Goal: Transaction & Acquisition: Purchase product/service

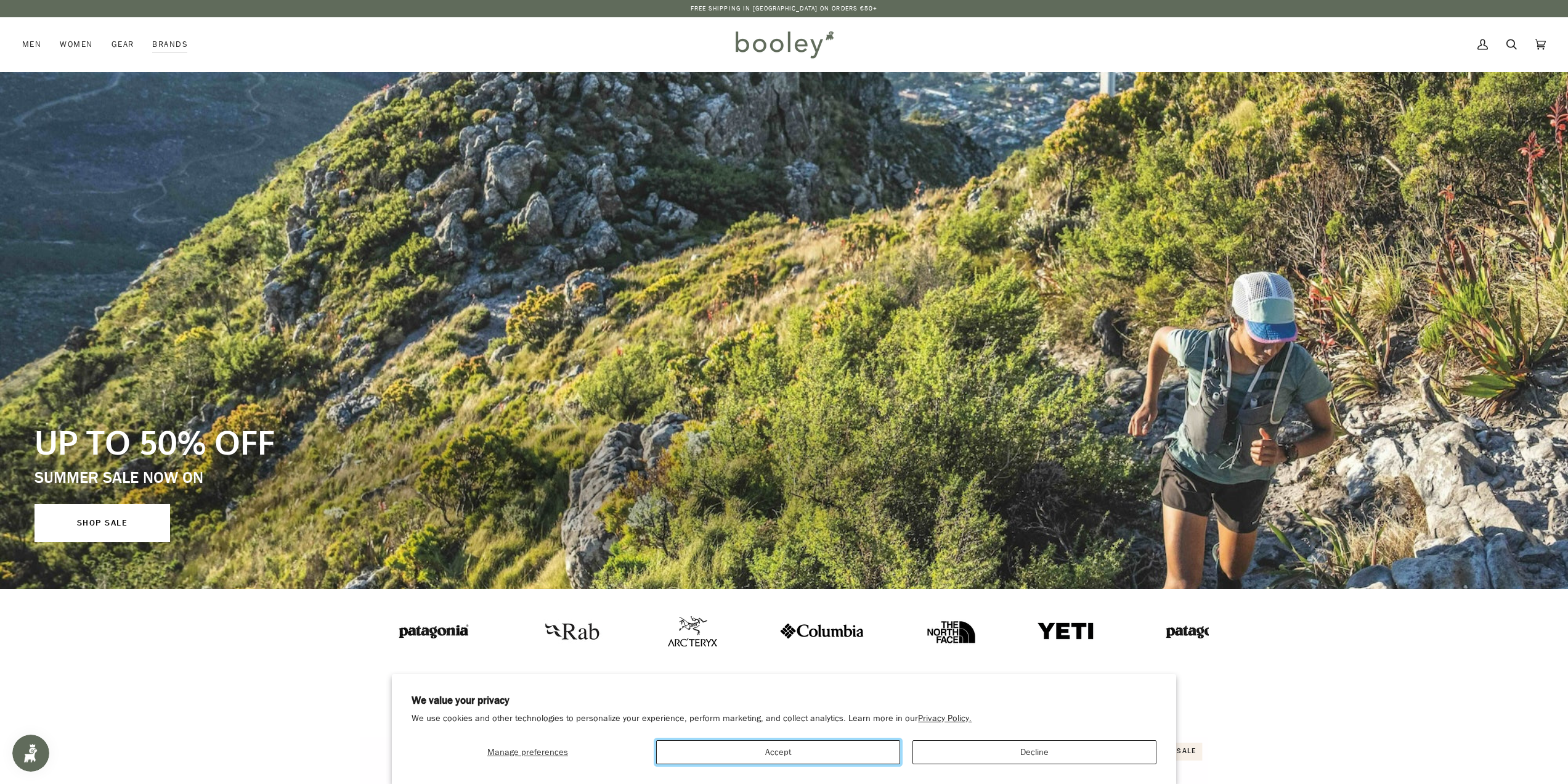
click at [824, 759] on button "Accept" at bounding box center [778, 752] width 244 height 24
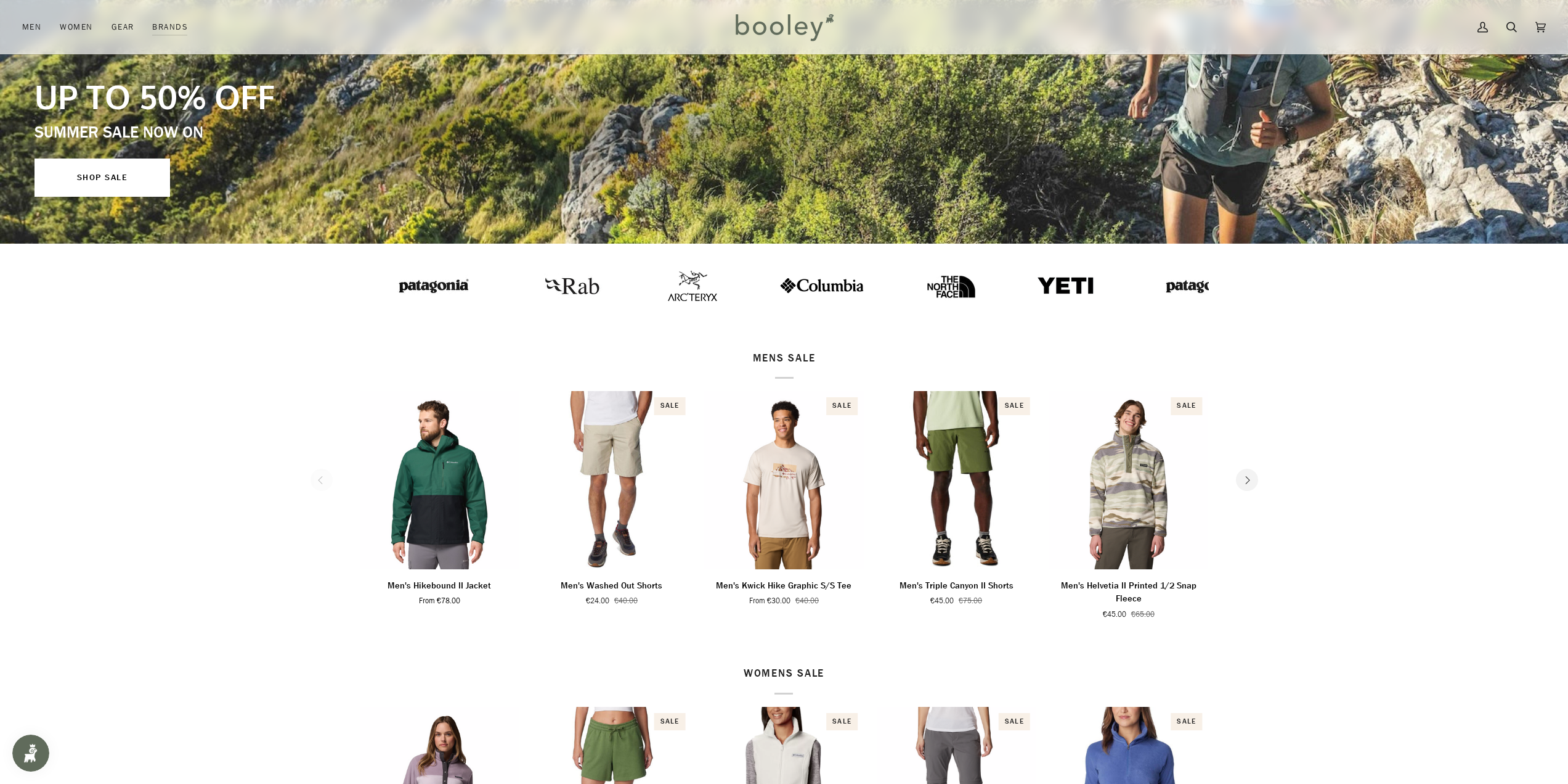
scroll to position [370, 0]
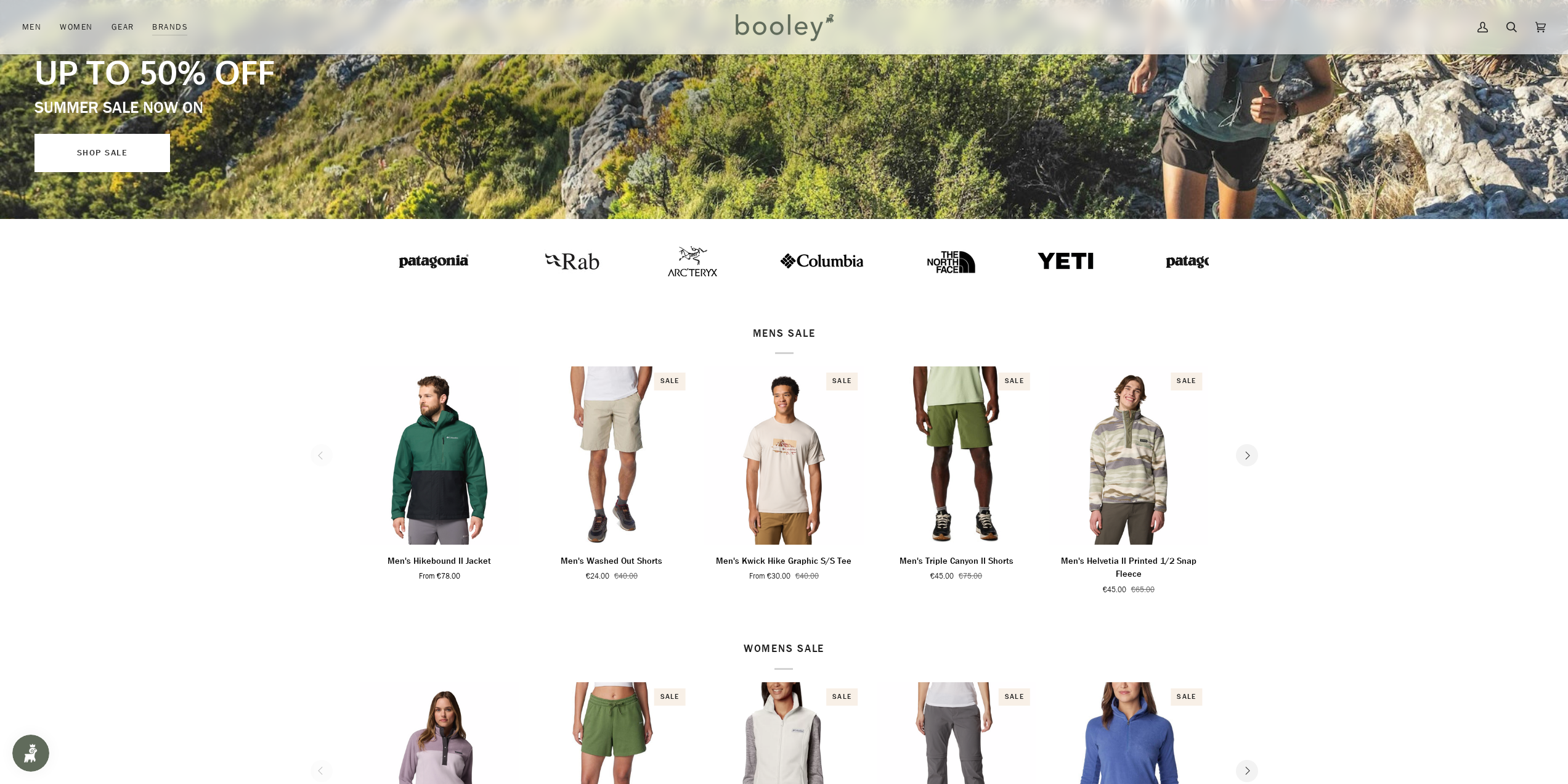
click at [101, 143] on link "SHOP SALE" at bounding box center [103, 152] width 135 height 38
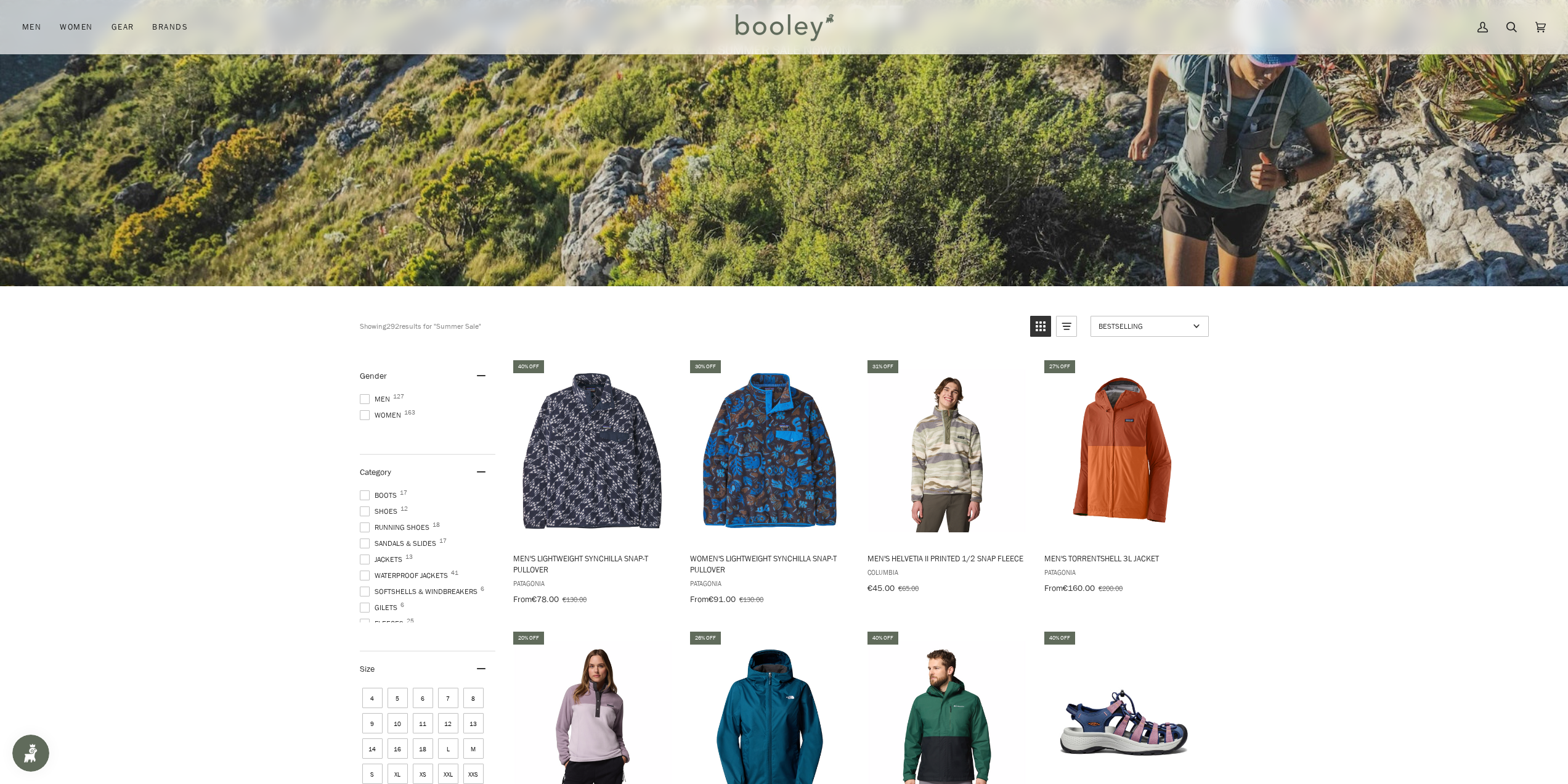
scroll to position [370, 0]
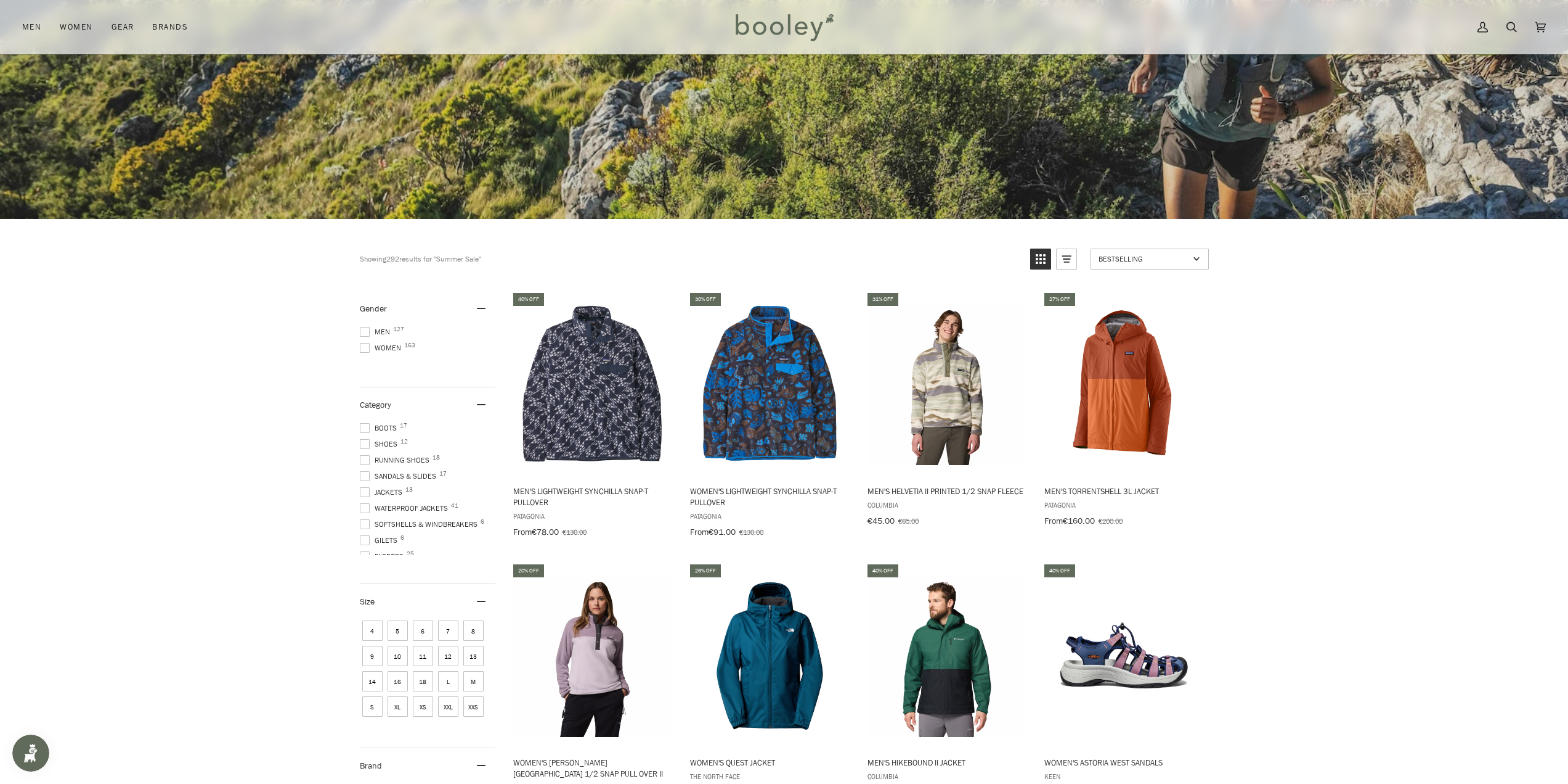
click at [363, 330] on span at bounding box center [364, 332] width 10 height 10
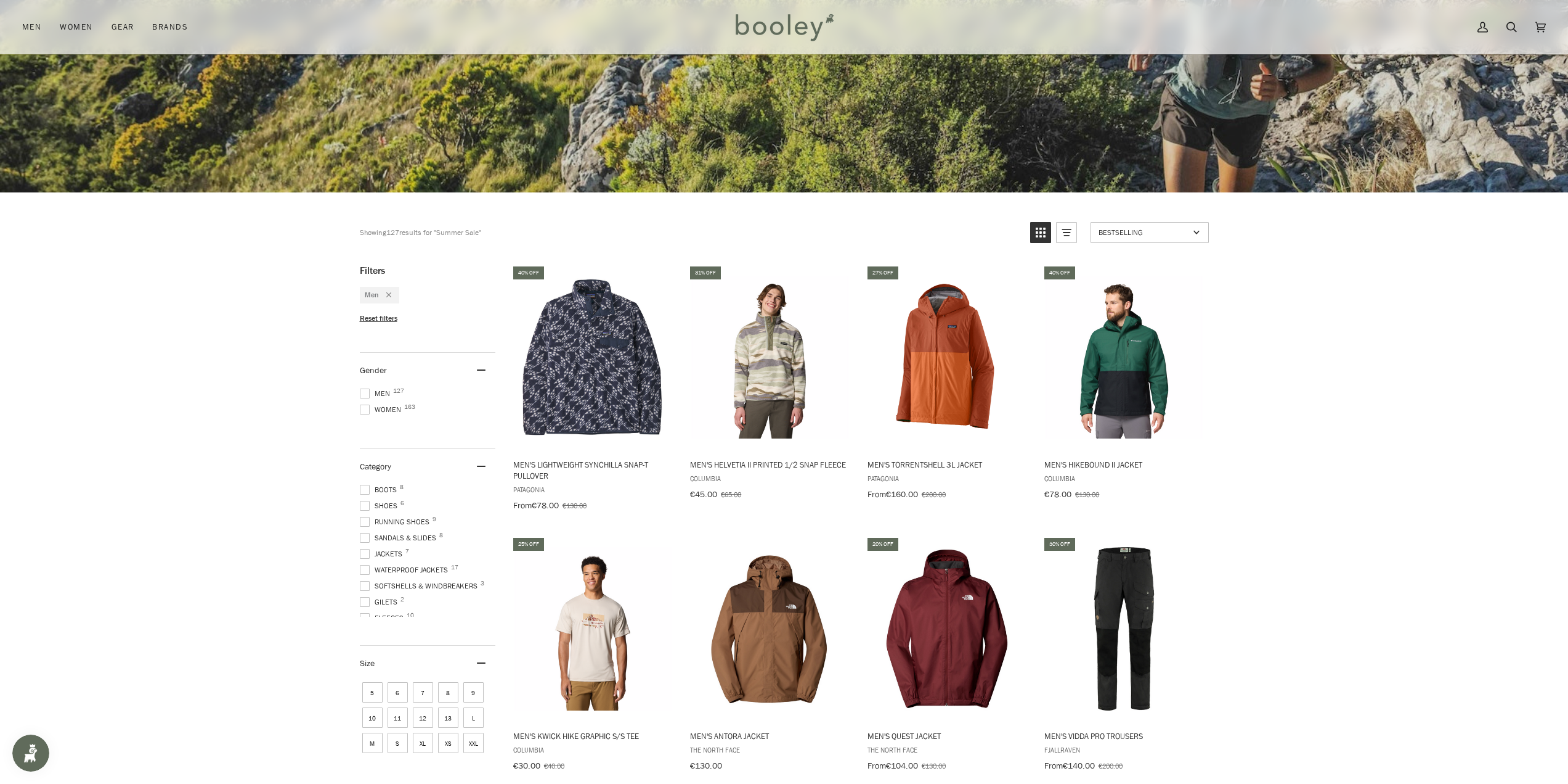
scroll to position [431, 0]
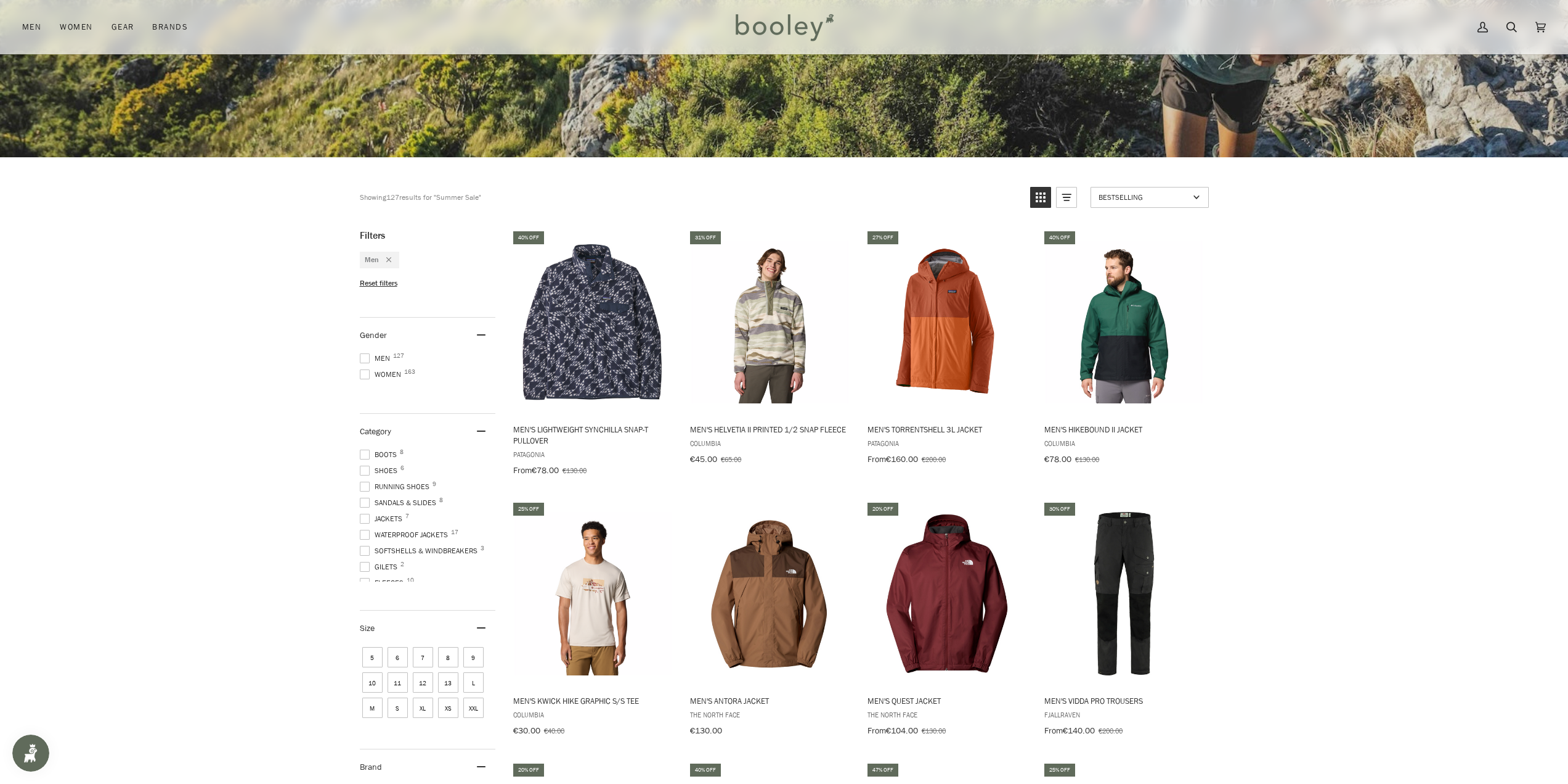
click at [363, 530] on span at bounding box center [364, 535] width 10 height 10
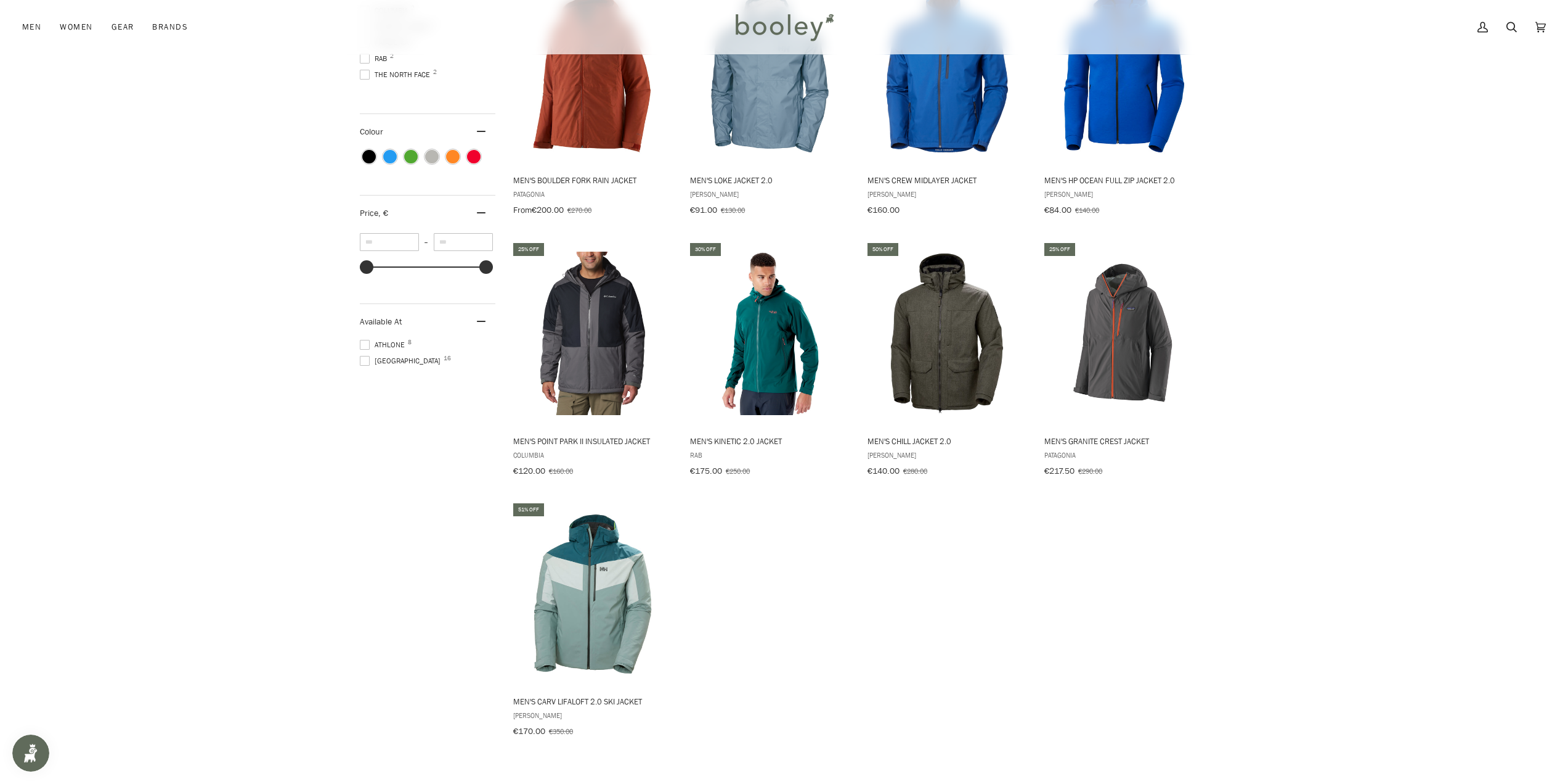
scroll to position [1110, 0]
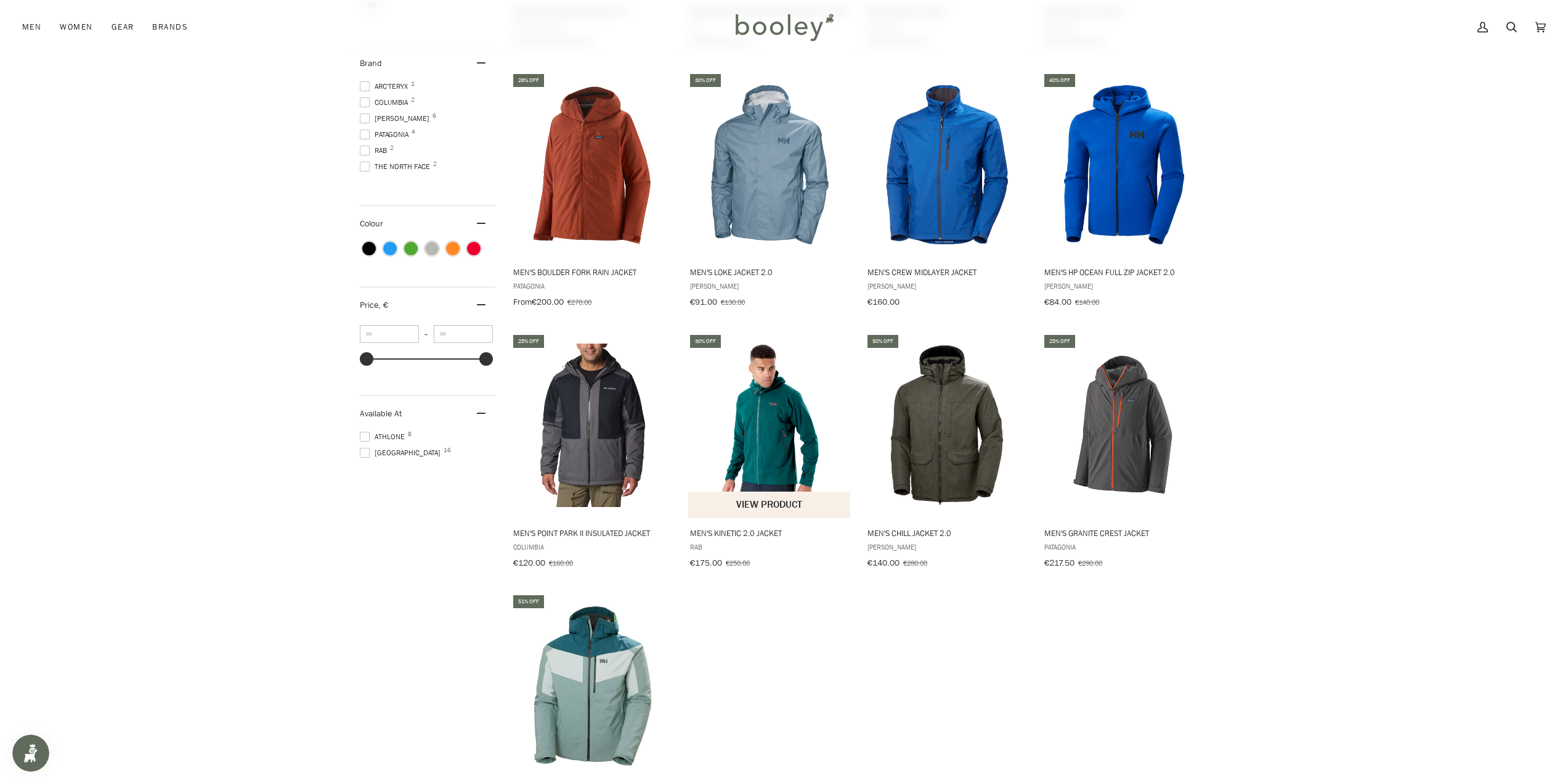
click at [781, 434] on img "Men's Kinetic 2.0 Jacket" at bounding box center [770, 425] width 163 height 163
click at [776, 421] on img "Men's Kinetic 2.0 Jacket" at bounding box center [770, 425] width 163 height 163
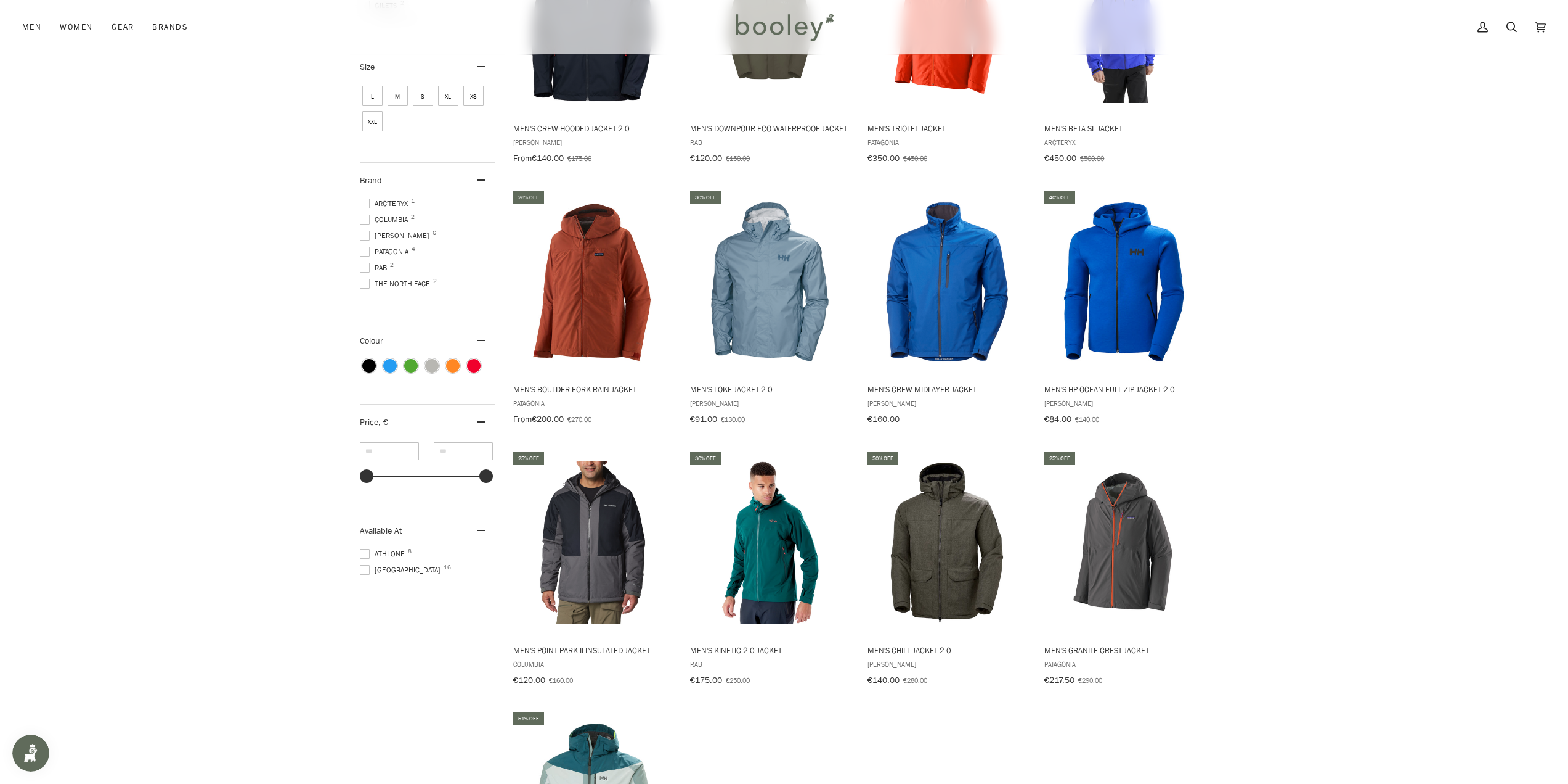
scroll to position [986, 0]
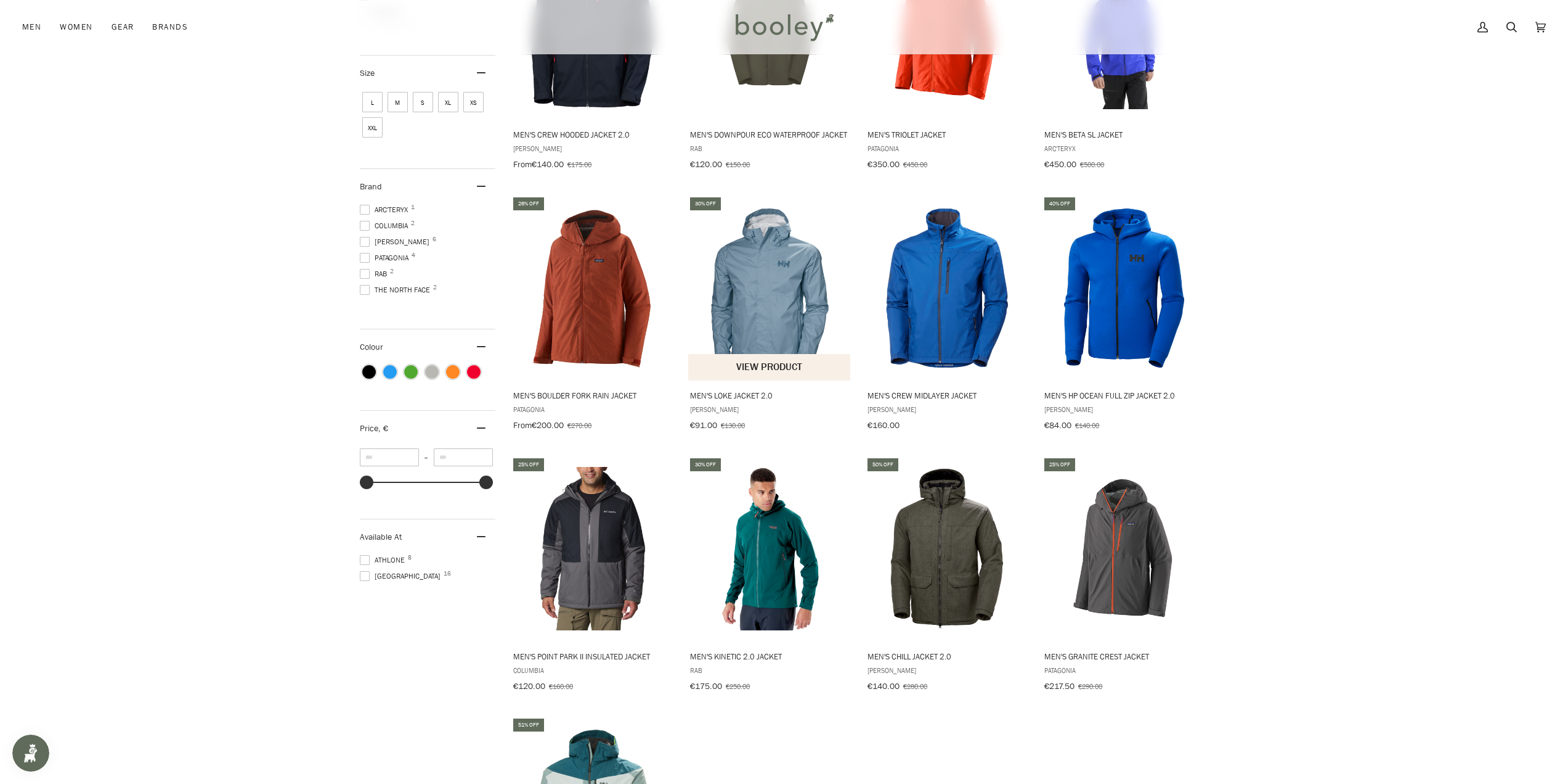
click at [784, 281] on img "Men's Loke Jacket 2.0" at bounding box center [770, 288] width 163 height 163
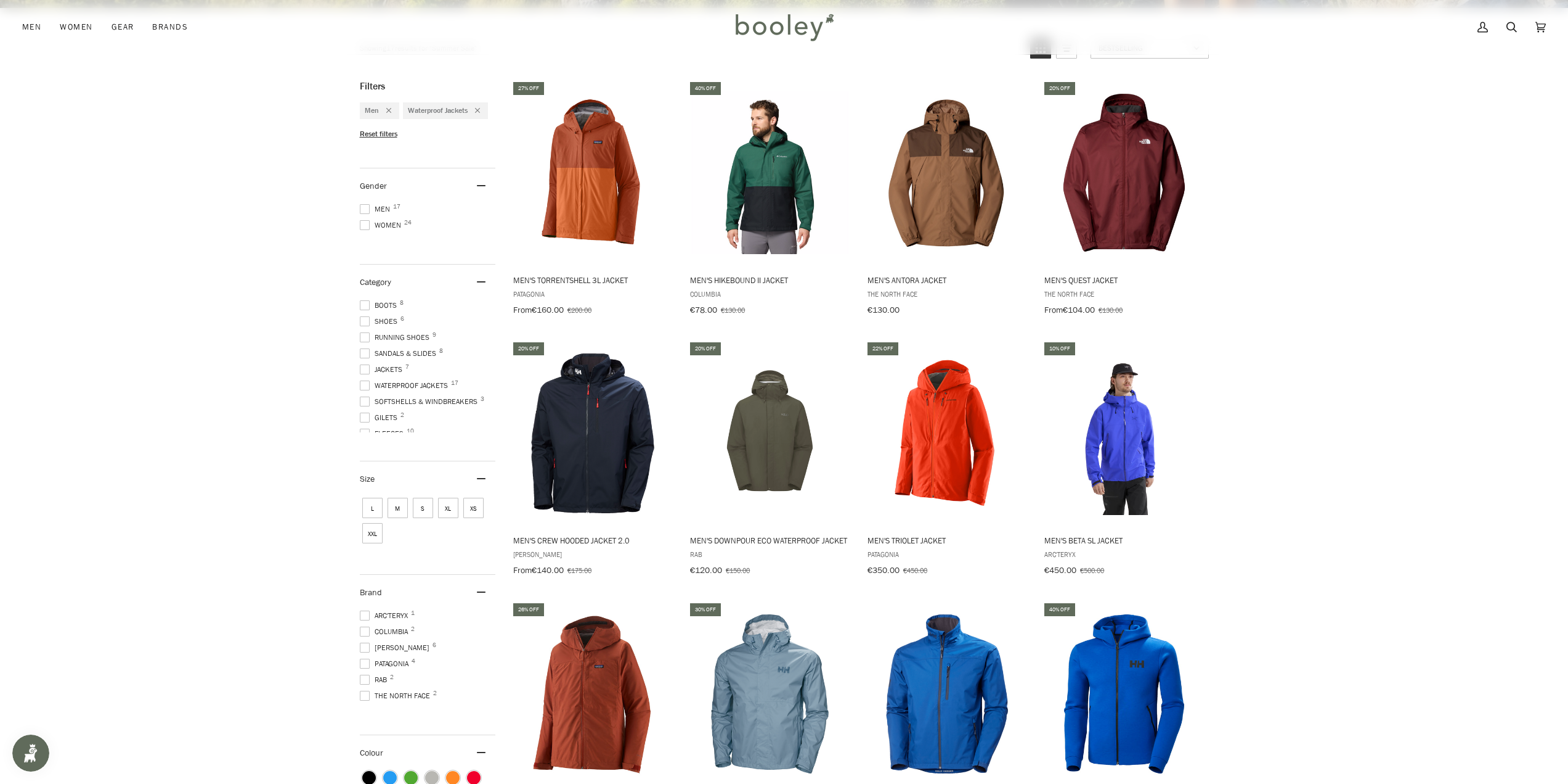
scroll to position [431, 0]
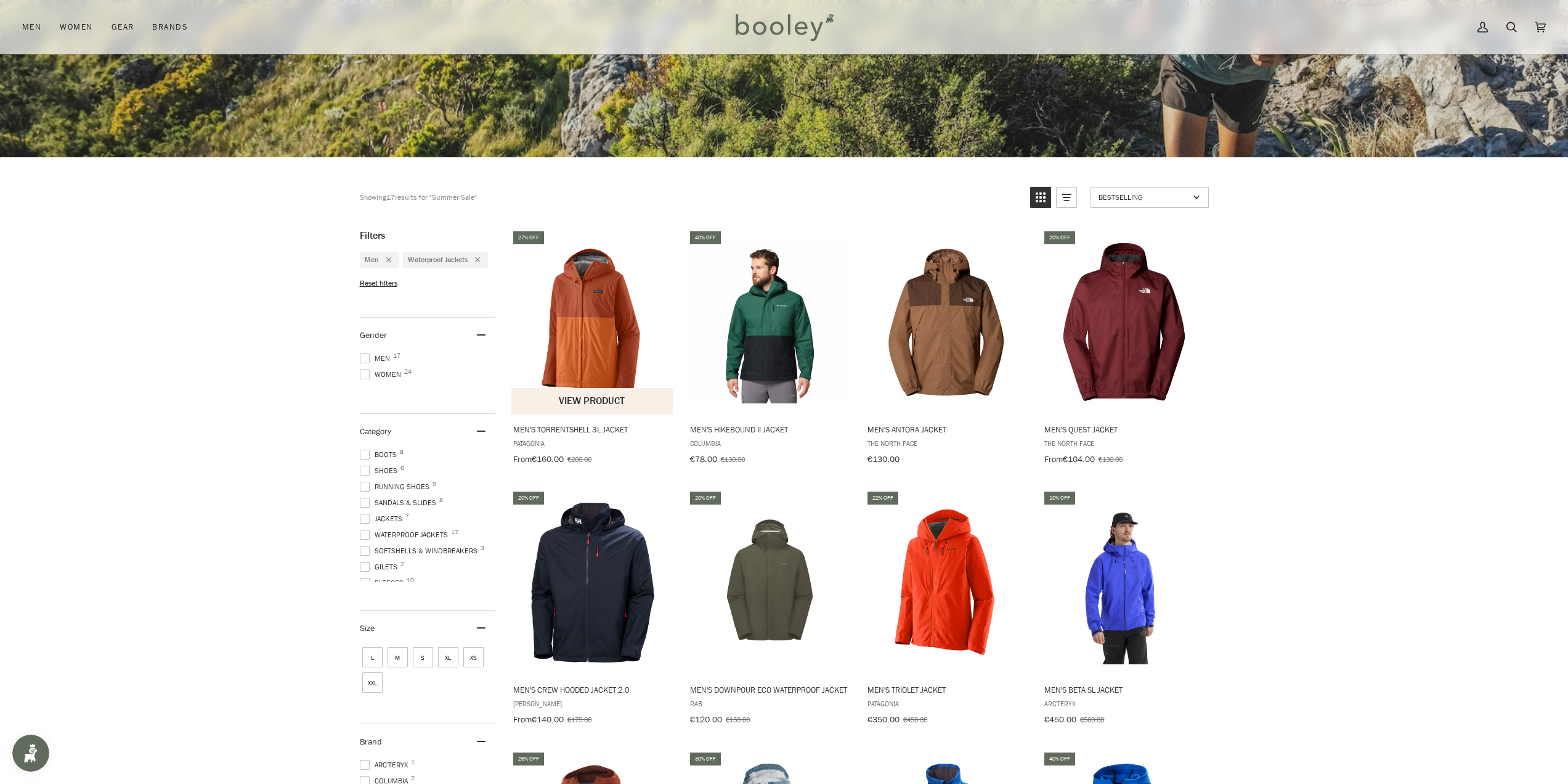
click at [585, 313] on img "Men's Torrentshell 3L Jacket" at bounding box center [593, 322] width 163 height 163
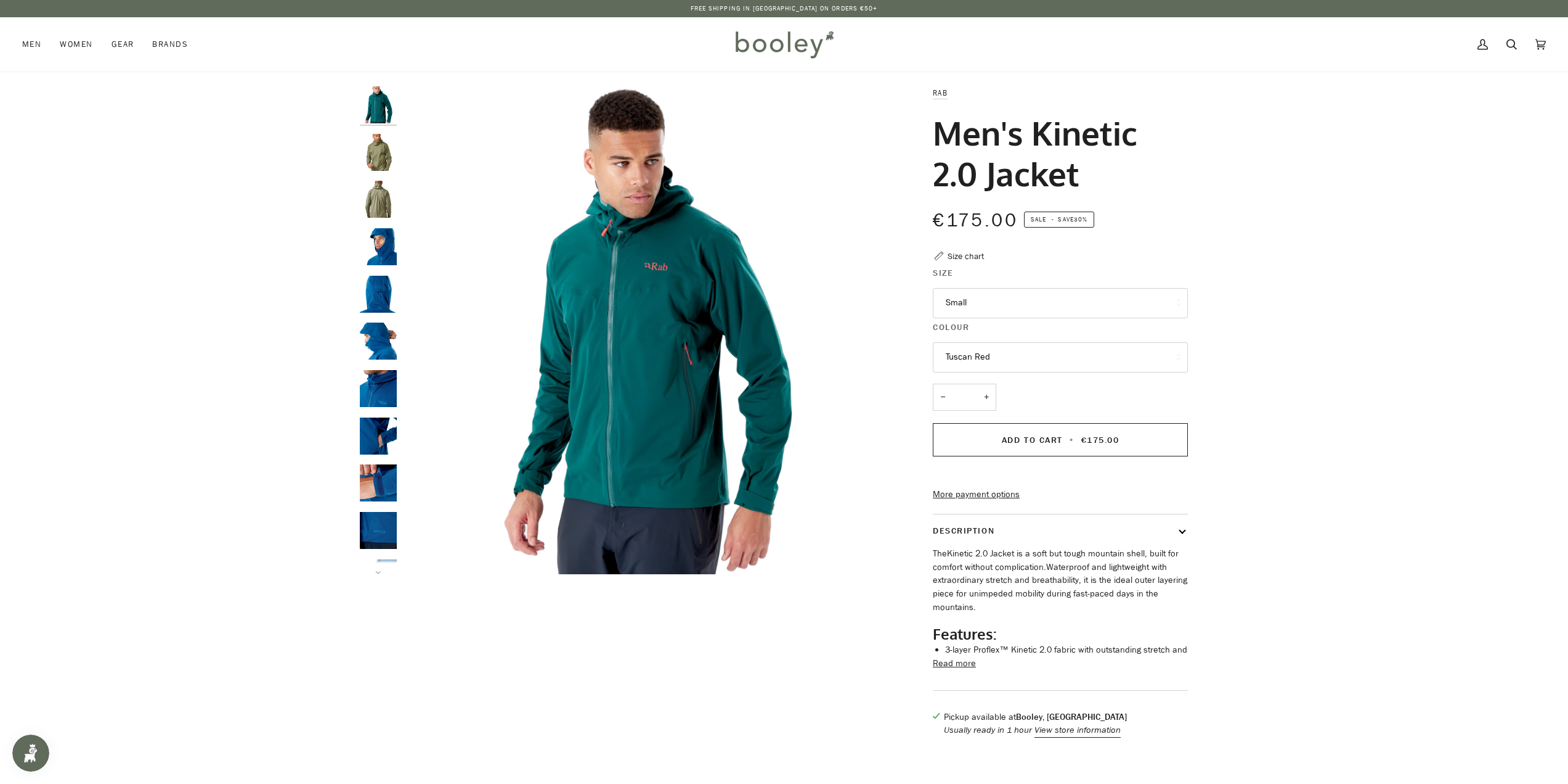
click at [371, 155] on img "Rab Men's Kinetic 2.0 Waterproof Jacket Light Khaki - Booley Galway" at bounding box center [377, 151] width 37 height 37
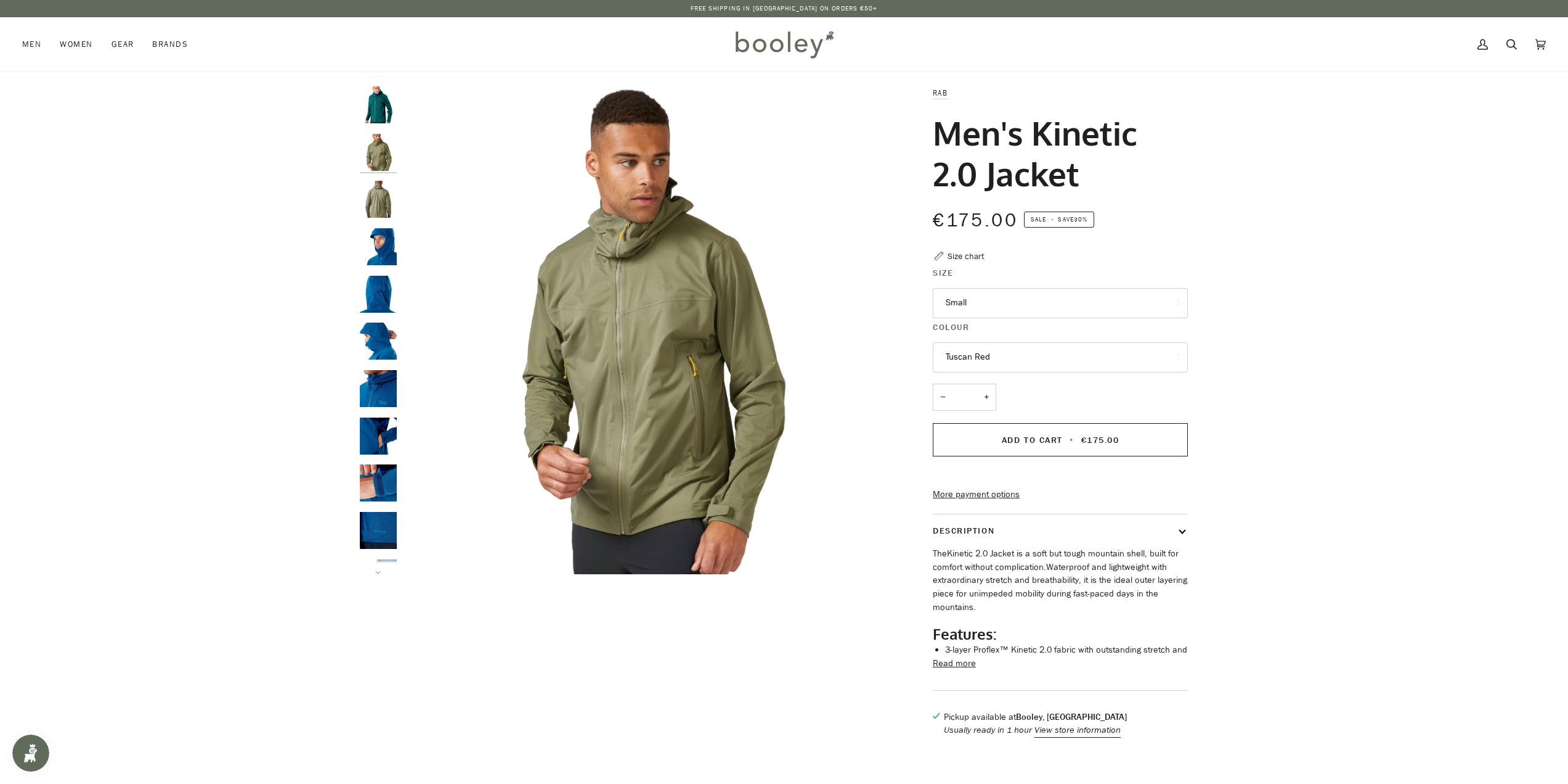
click at [374, 201] on img "Rab Men's Kinetic 2.0 Waterproof Jacket Light Khaki - Booley Galway" at bounding box center [377, 198] width 37 height 37
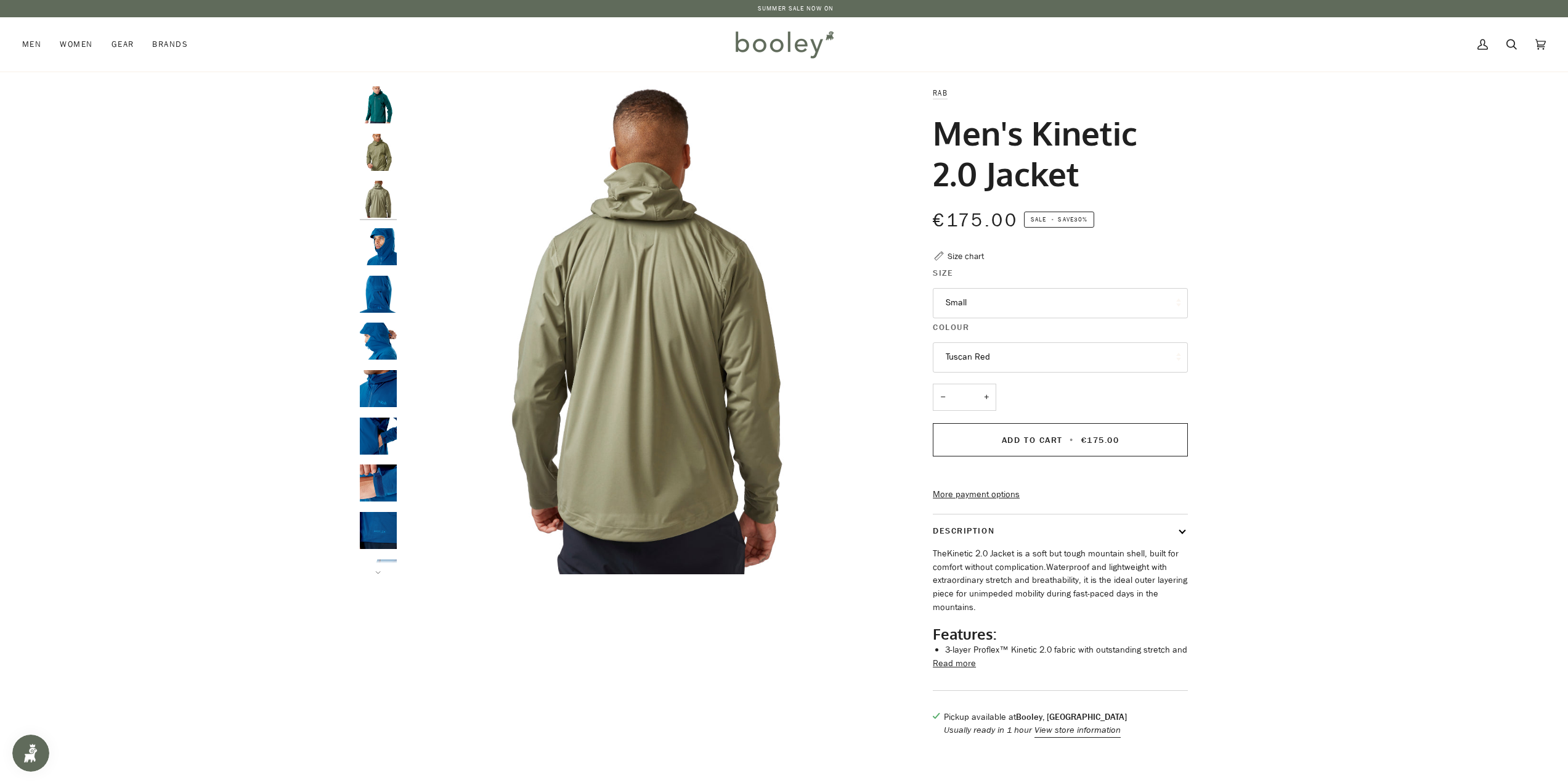
click at [382, 253] on img "Rab Men's Kinetic 2.0 Jacket - Booley Galway" at bounding box center [377, 246] width 37 height 37
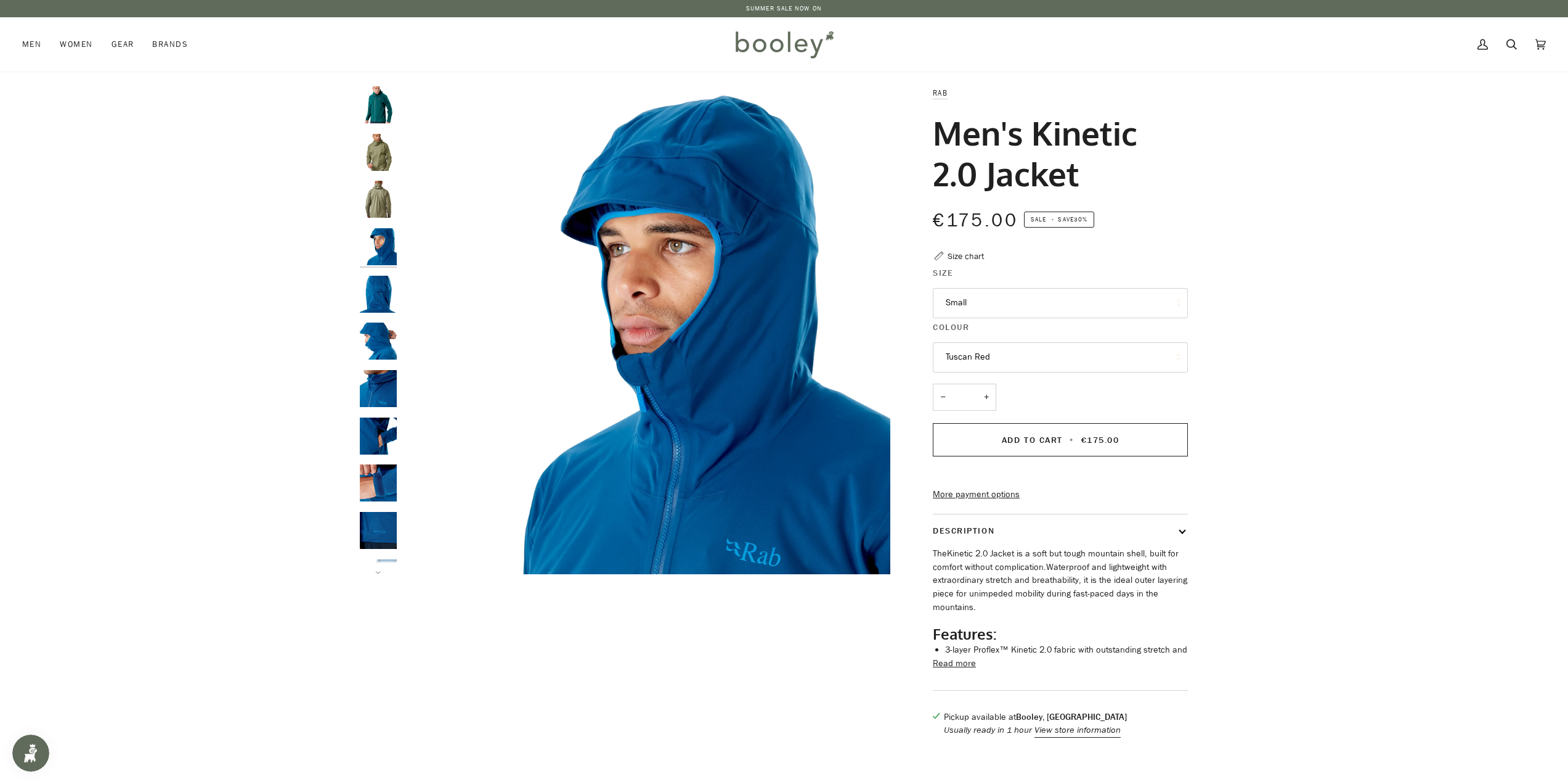
click at [371, 300] on img "Rab Men's Kinetic 2.0 Jacket - Booley Galway" at bounding box center [377, 294] width 37 height 37
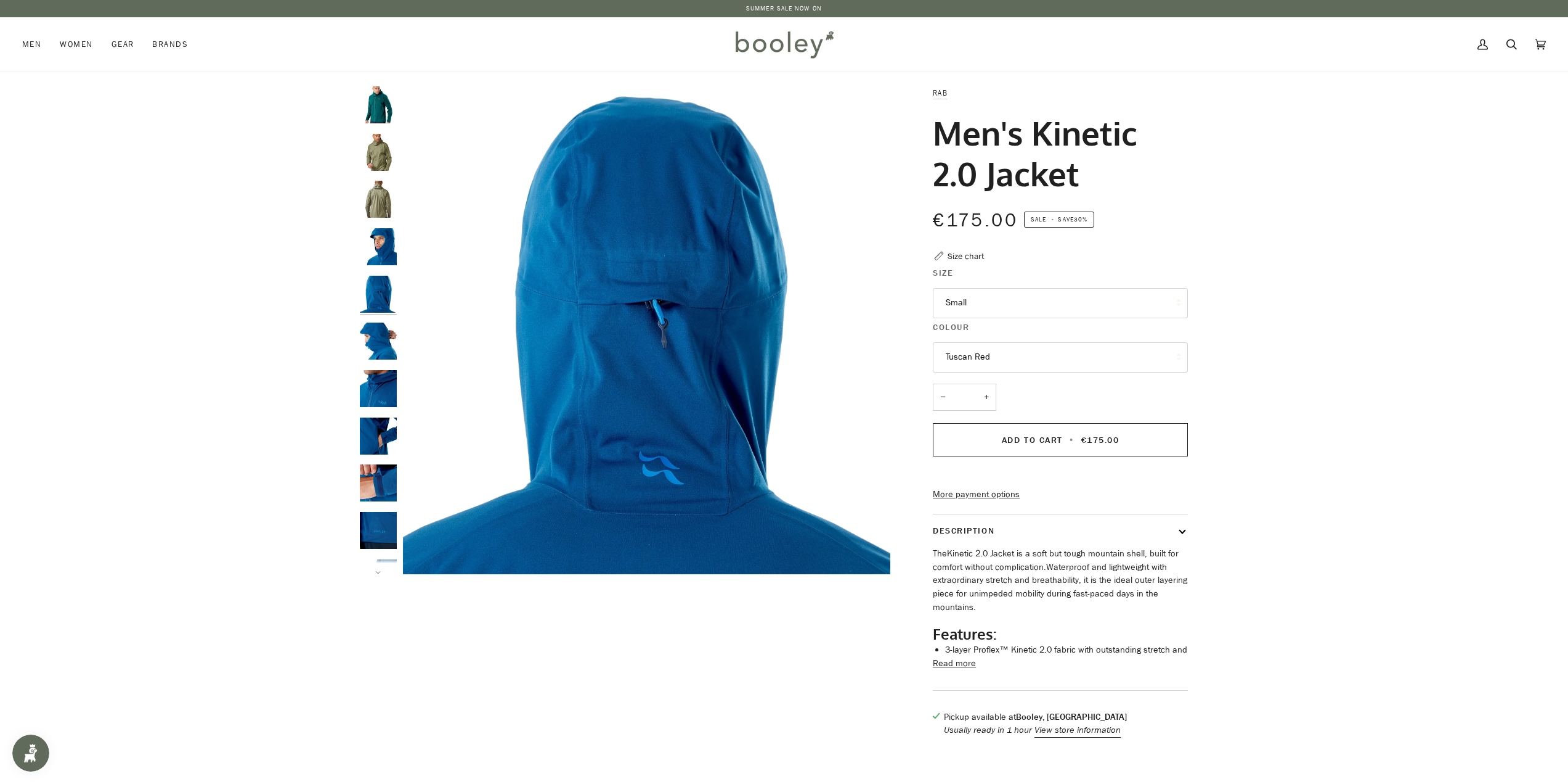
click at [367, 360] on img "Rab Men's Kinetic 2.0 Jacket - Booley Galway" at bounding box center [377, 341] width 37 height 37
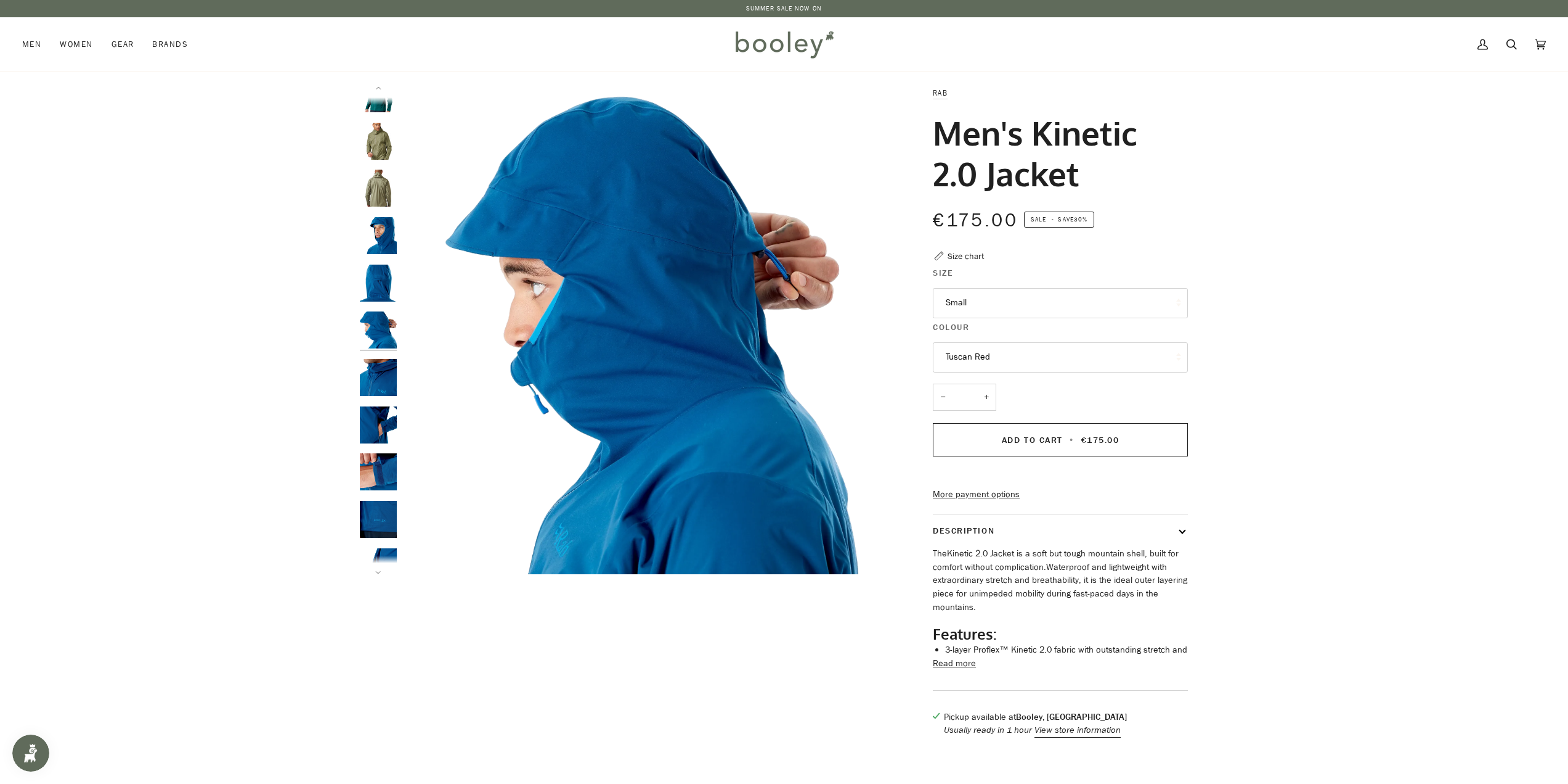
click at [371, 432] on img "Rab Men's Kinetic 2.0 Jacket - Booley Galway" at bounding box center [377, 424] width 37 height 37
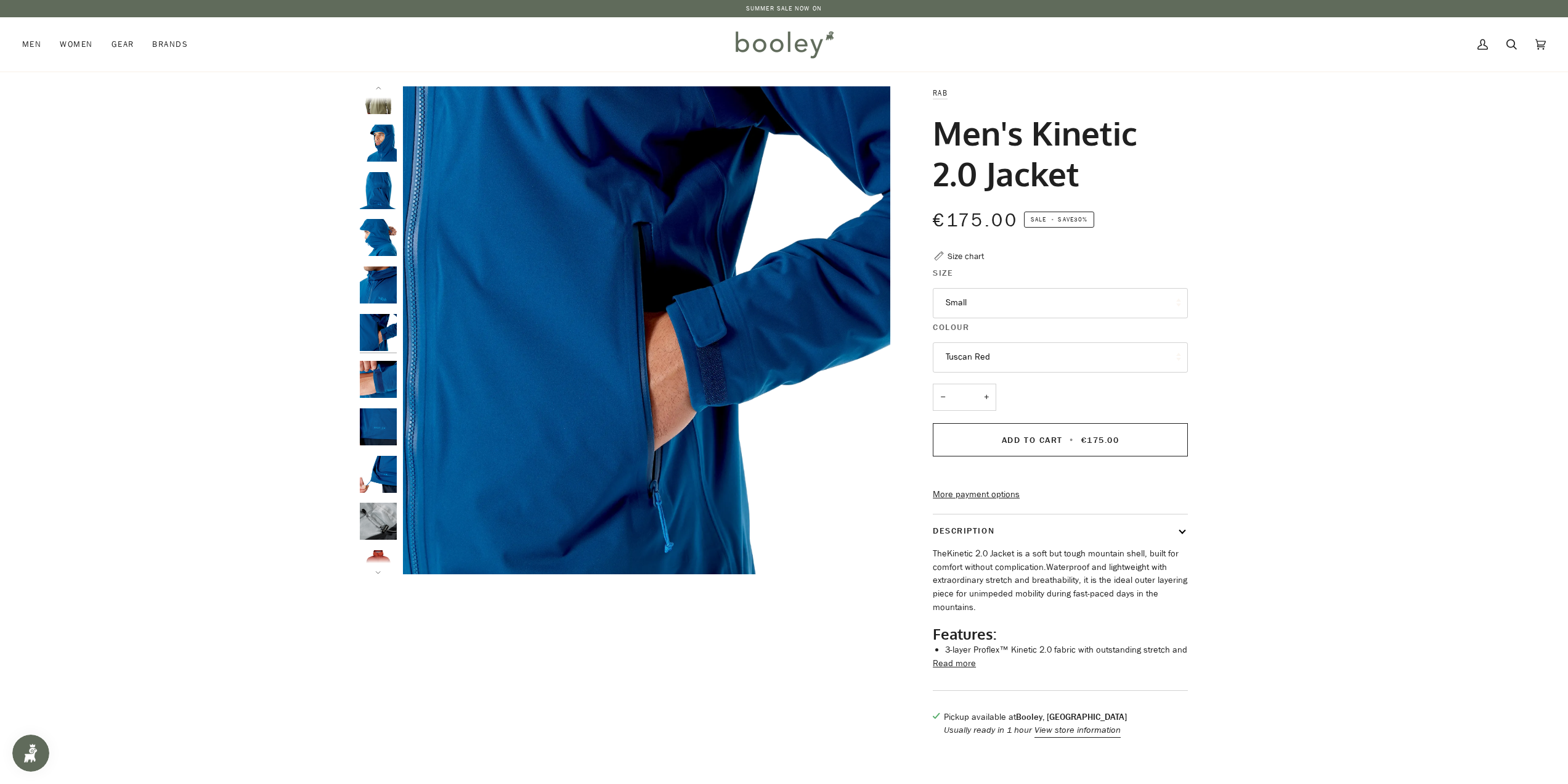
scroll to position [106, 0]
click at [1028, 274] on legend "Size" at bounding box center [1060, 275] width 255 height 19
click at [1032, 288] on button "Small" at bounding box center [1060, 303] width 255 height 30
click at [1305, 319] on div at bounding box center [784, 417] width 1568 height 662
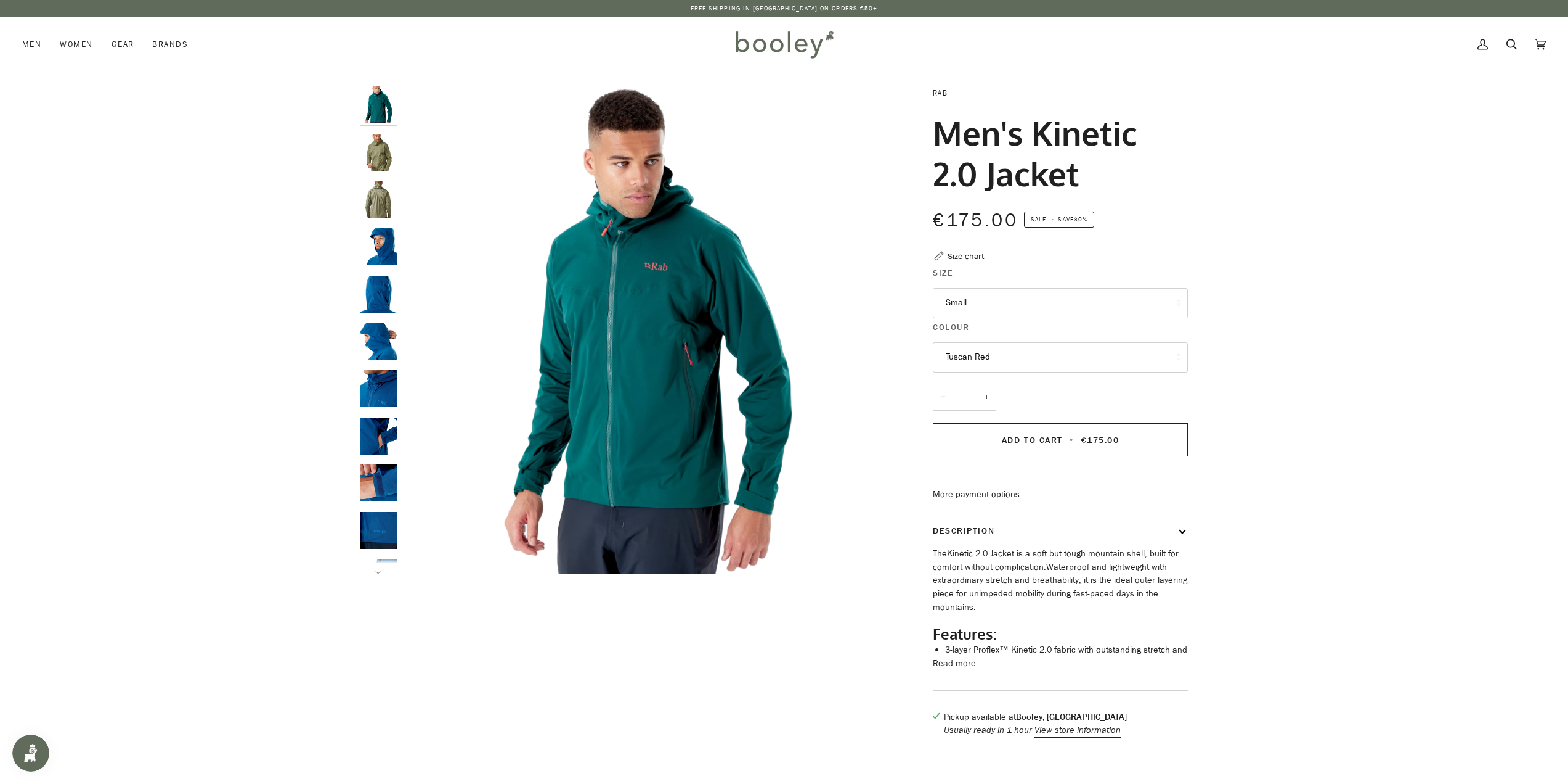
click at [1046, 354] on button "Tuscan Red" at bounding box center [1060, 357] width 255 height 30
click at [987, 421] on span "Light Khaki" at bounding box center [967, 417] width 42 height 12
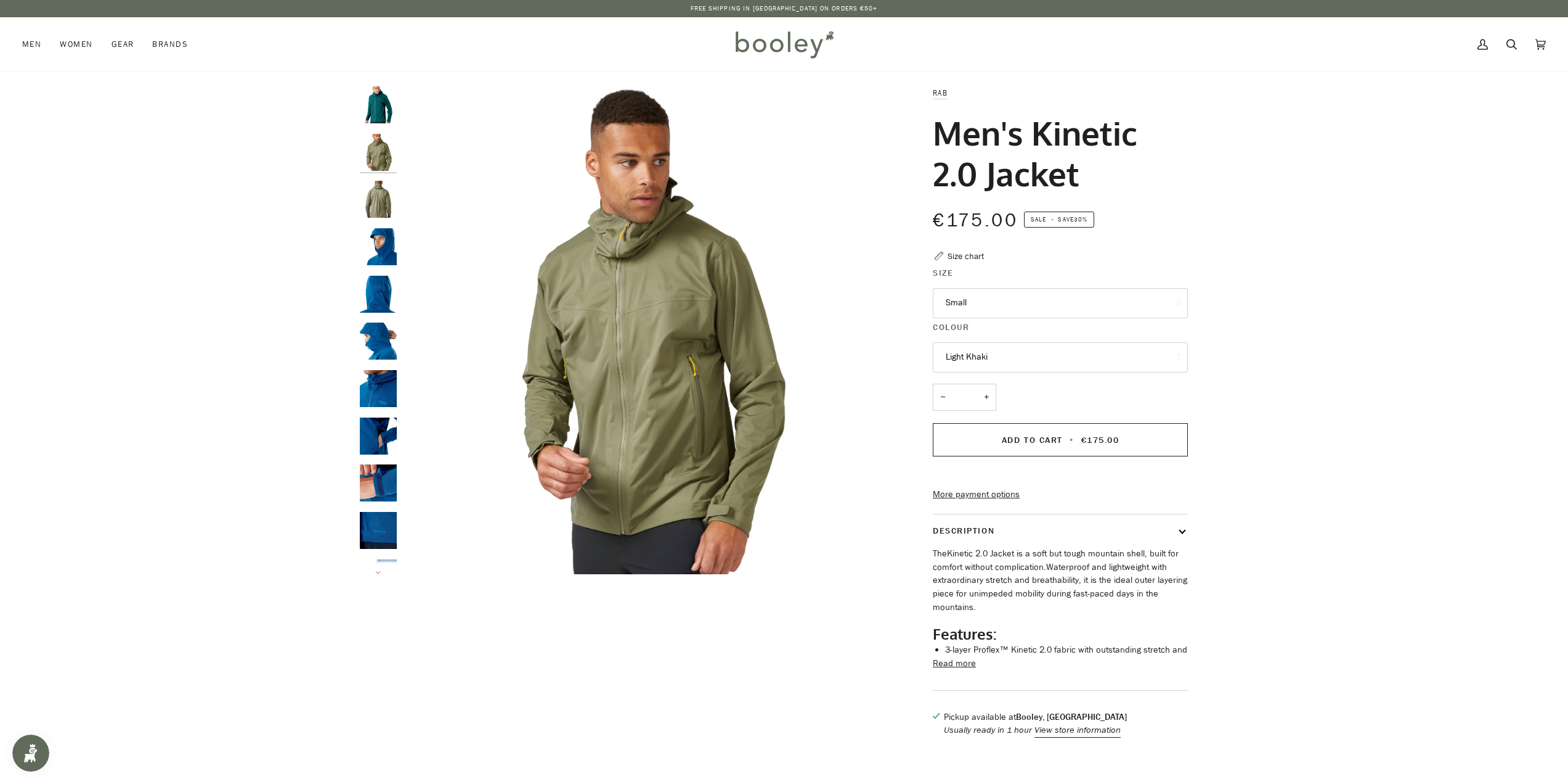
click at [1068, 309] on button "Small" at bounding box center [1060, 303] width 255 height 30
click at [1295, 371] on div at bounding box center [784, 417] width 1568 height 662
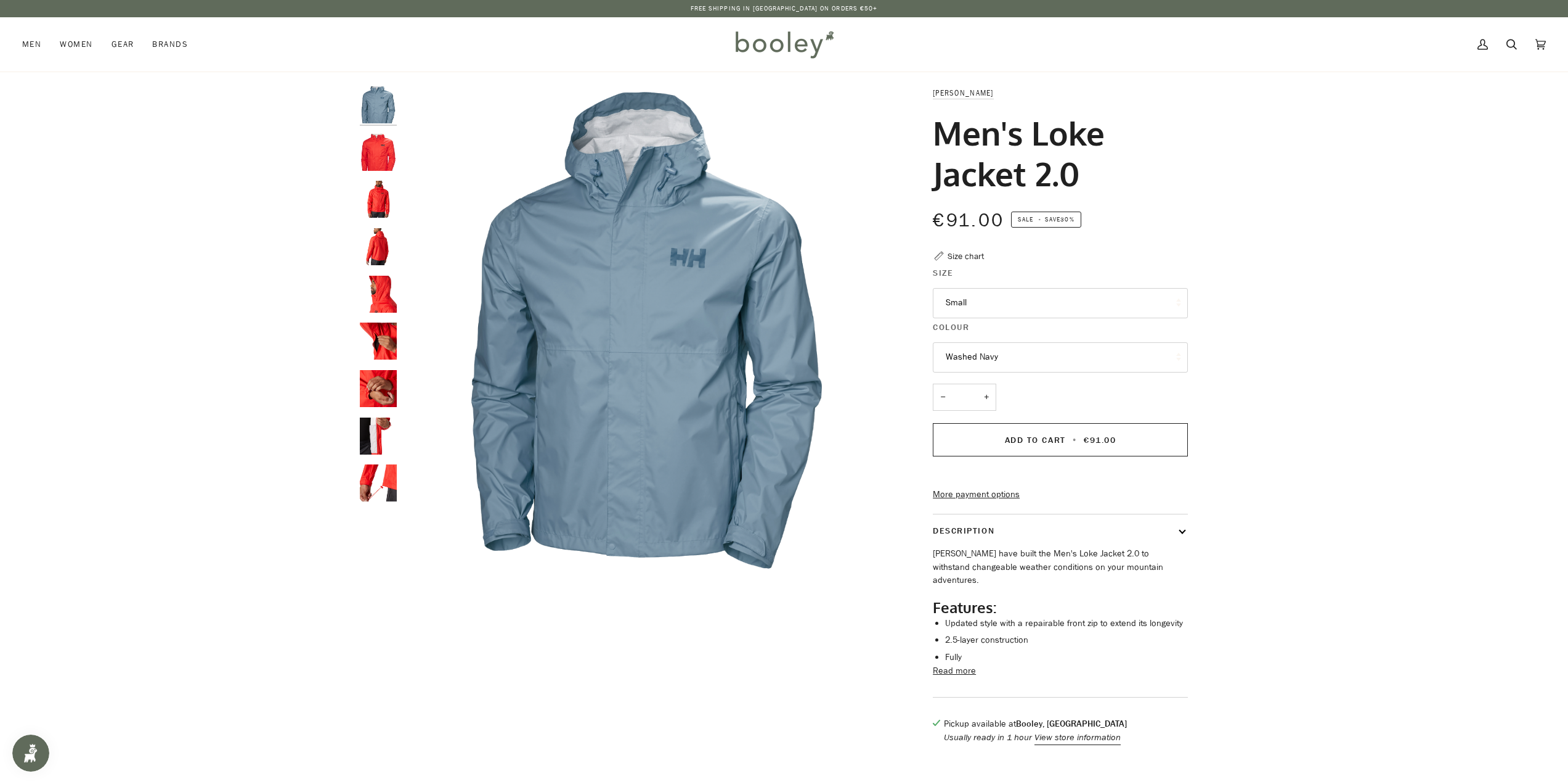
click at [379, 152] on img "Helly Hansen Men's Loke Jacket 2.0 Alert Red - Booley Galway" at bounding box center [377, 151] width 37 height 37
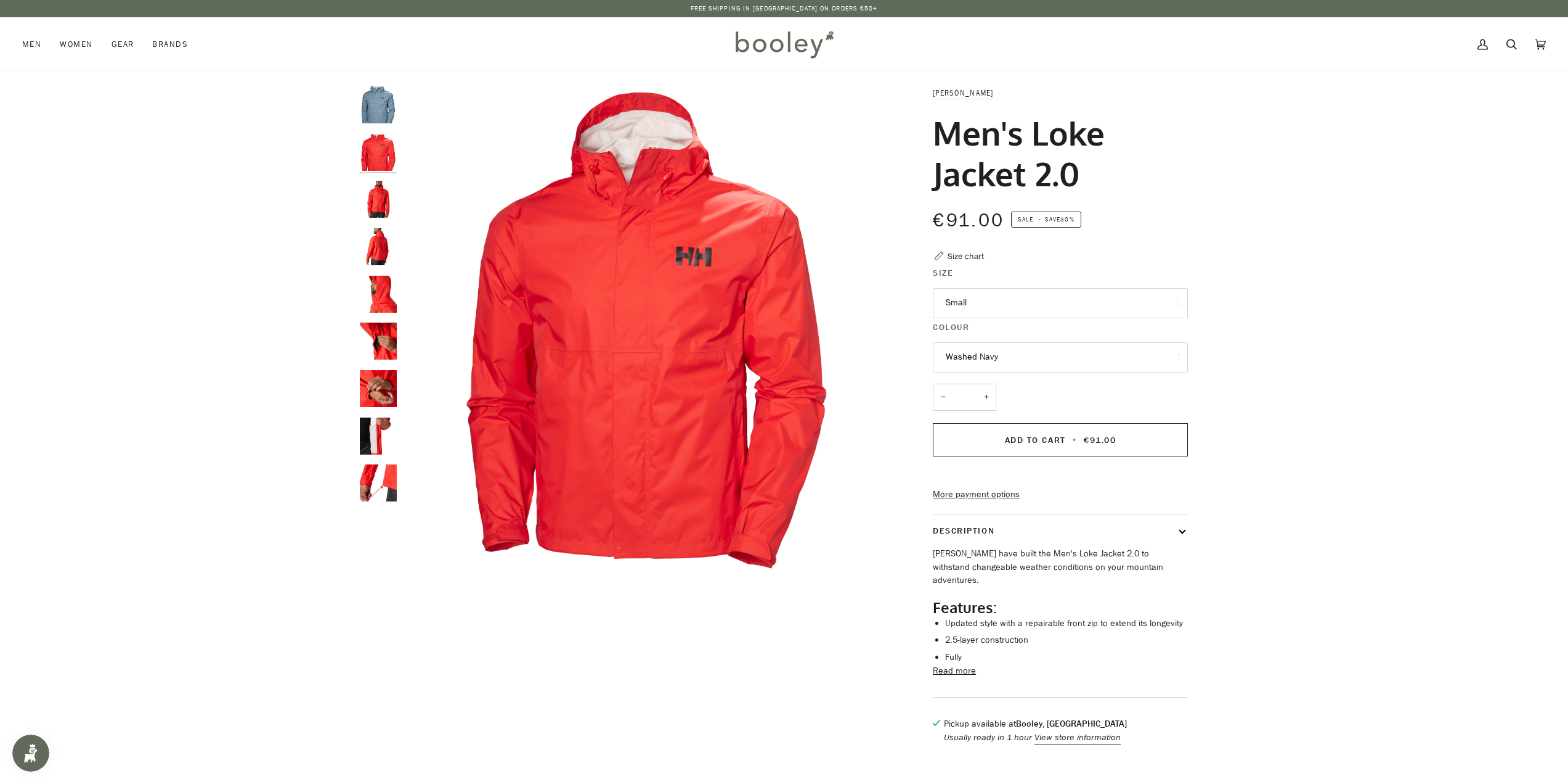
click at [389, 191] on img "Helly Hansen Men's Loke Jacket 2.0 Alert Red - Booley Galway" at bounding box center [377, 198] width 37 height 37
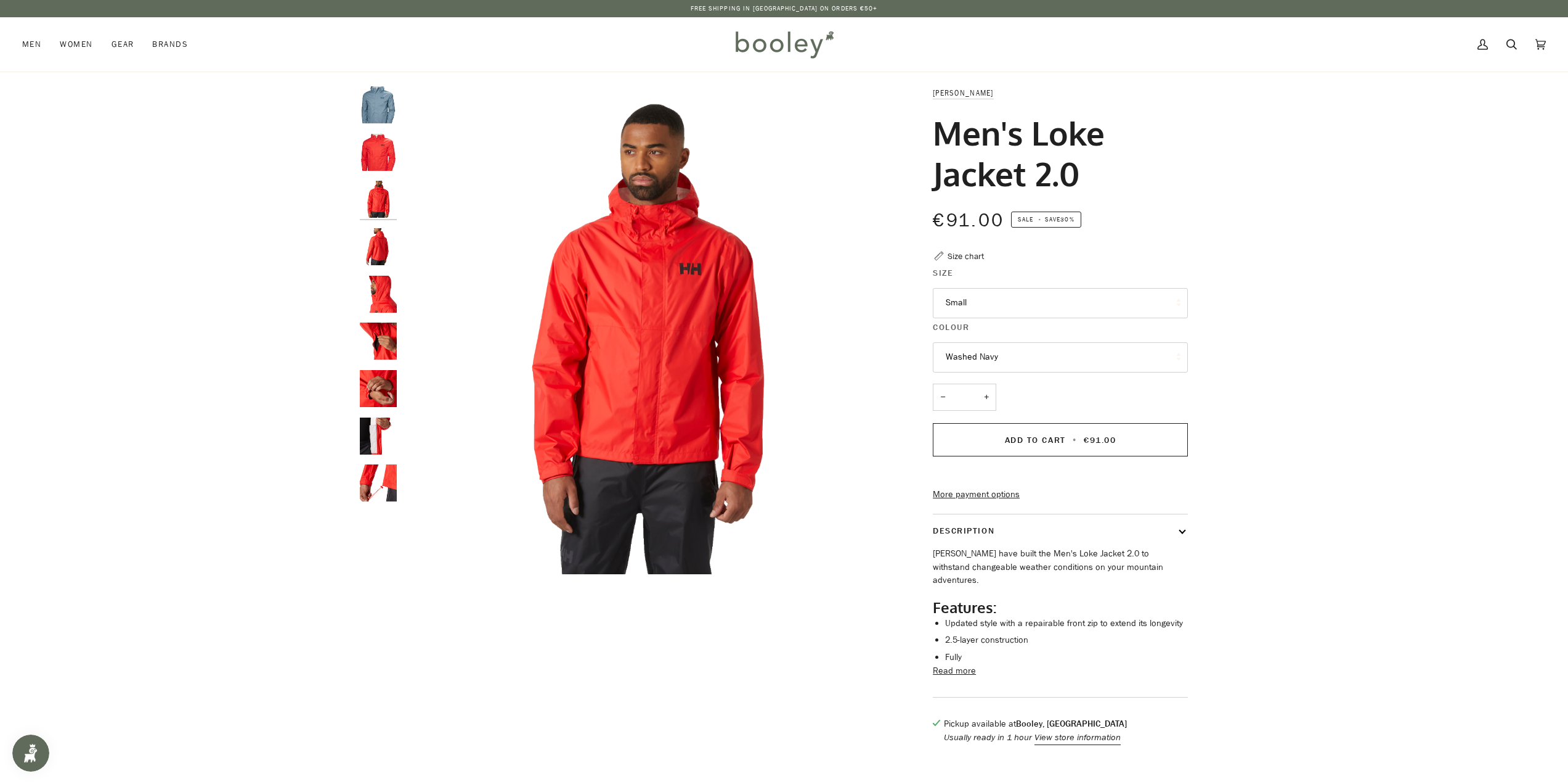
click at [390, 248] on img "Helly Hansen Men's Loke Jacket 2.0 Alert Red - Booley Galway" at bounding box center [377, 246] width 37 height 37
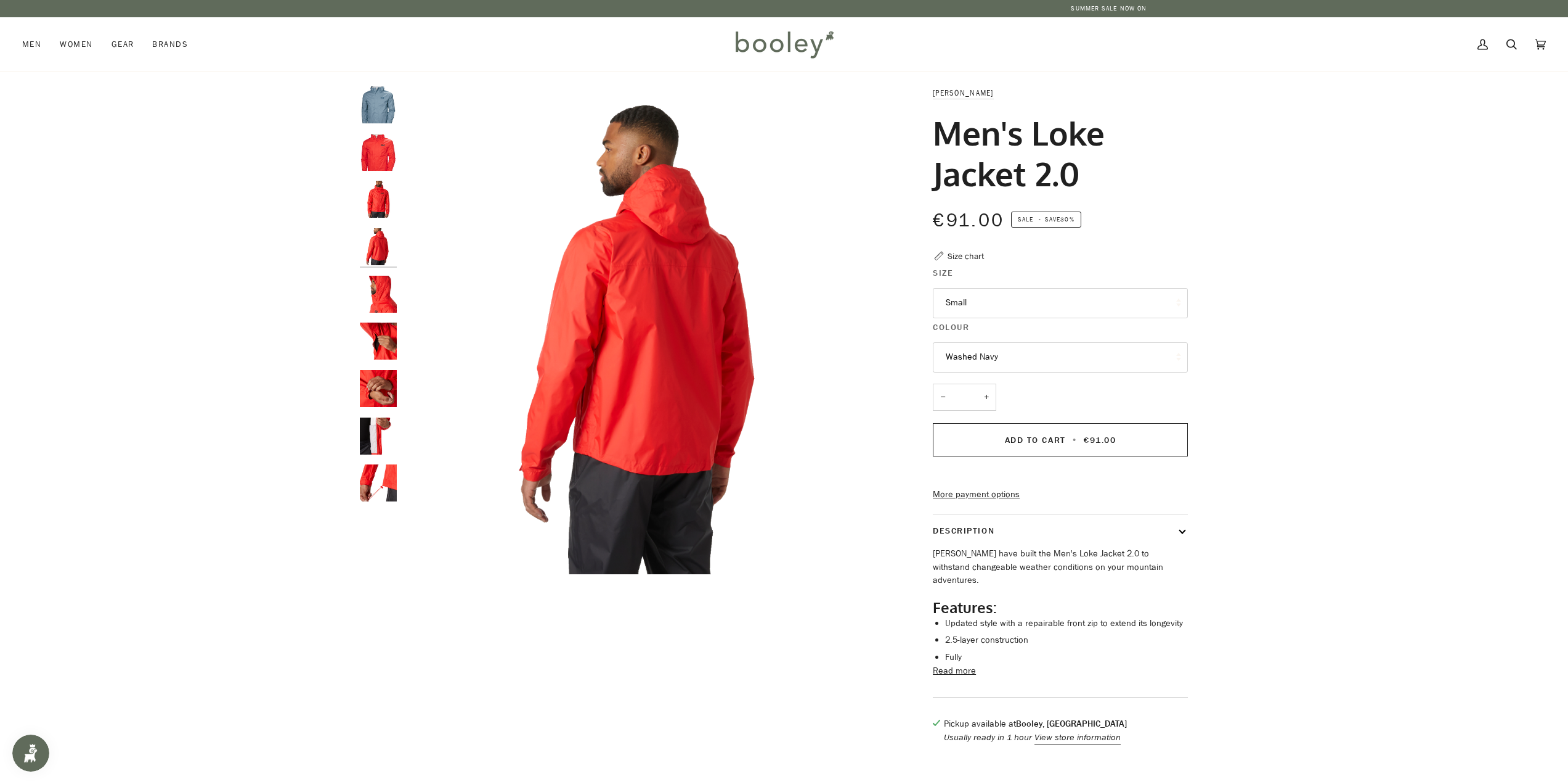
click at [384, 303] on img "Helly Hansen Men's Loke Jacket 2.0 Alert Red - Booley Galway" at bounding box center [377, 294] width 37 height 37
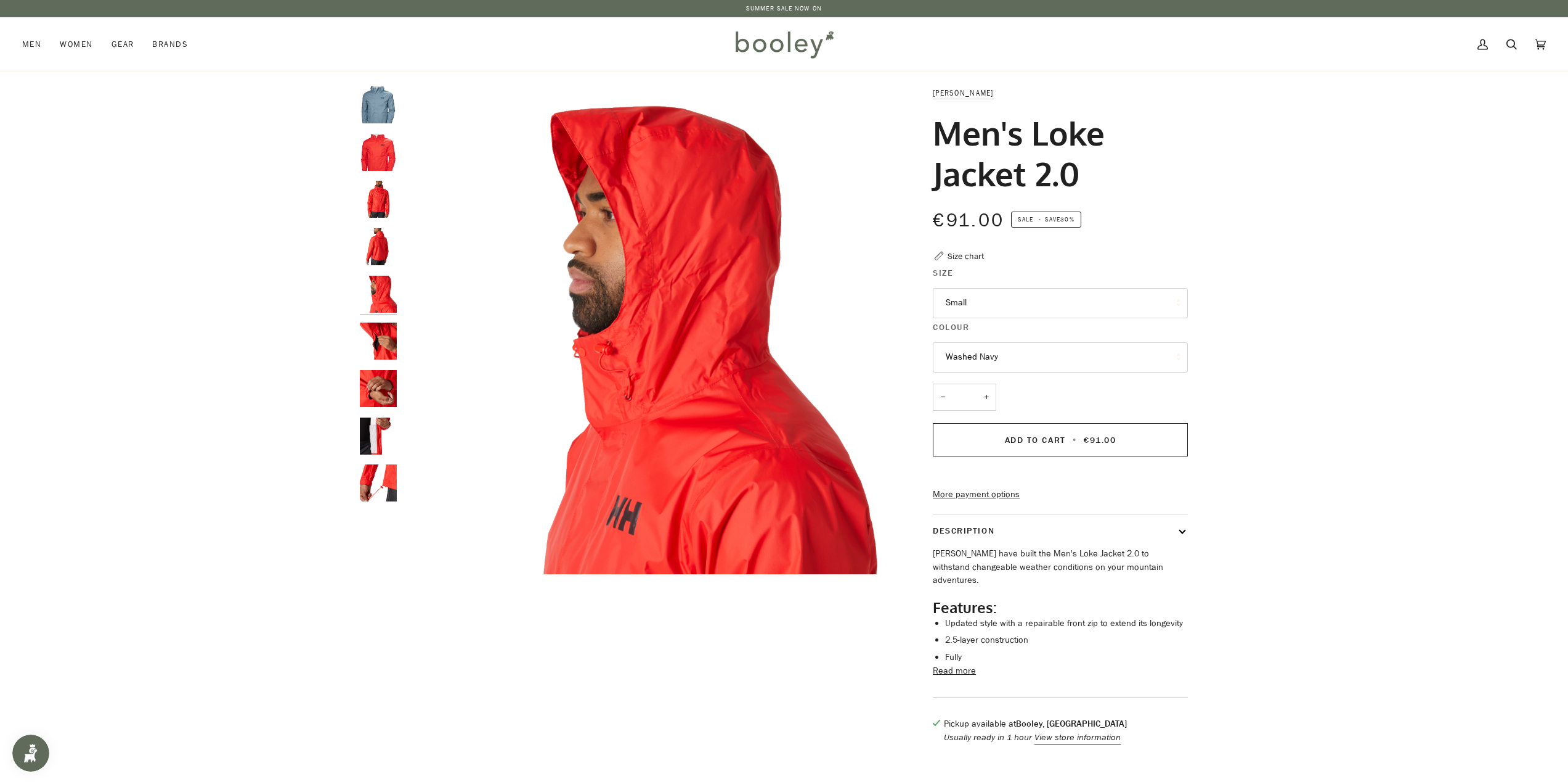
click at [385, 339] on img "Helly Hansen Men's Loke Jacket 2.0 Alert Red - Booley Galway" at bounding box center [377, 341] width 37 height 37
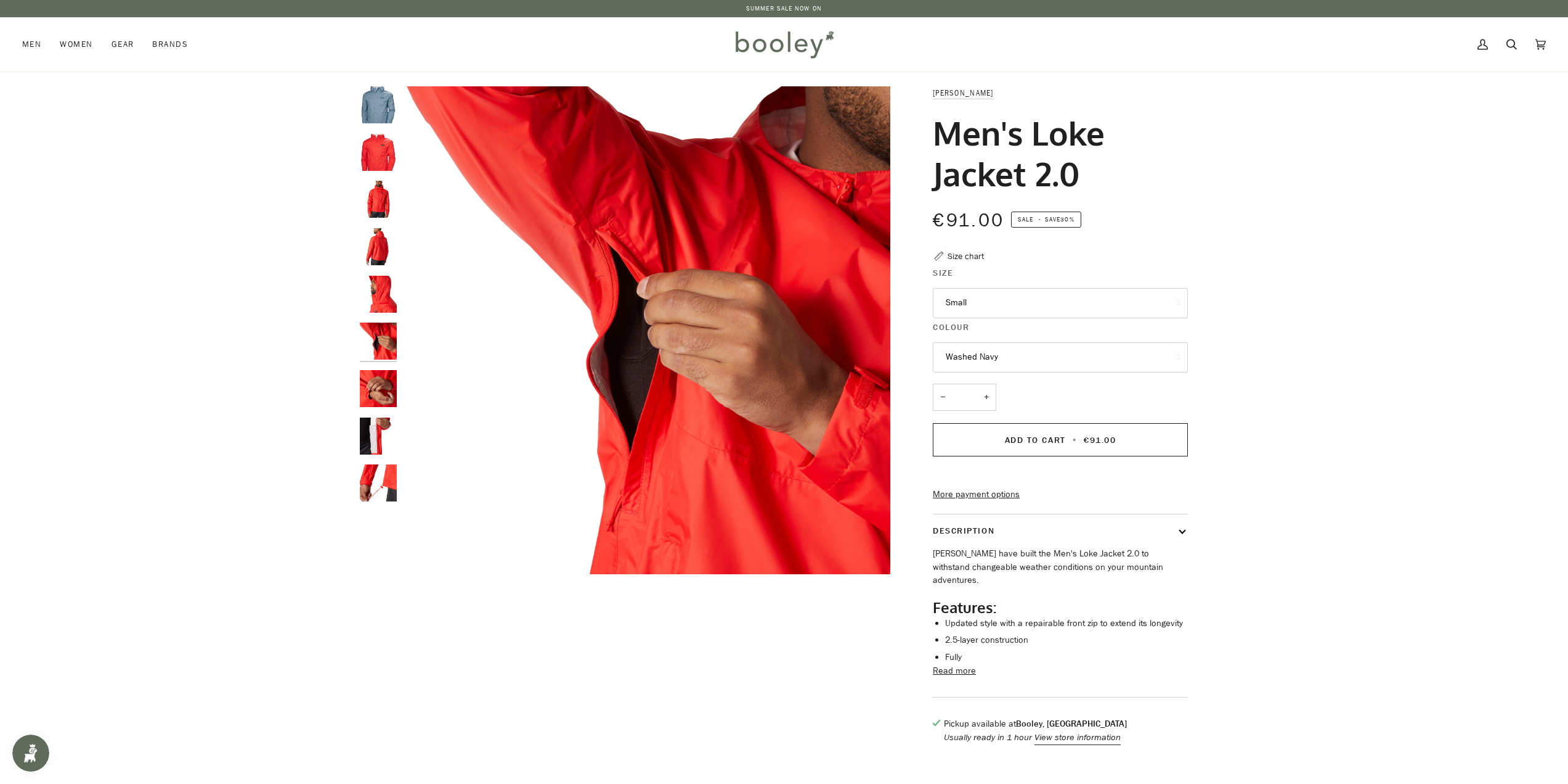
click at [390, 385] on img "Helly Hansen Men's Loke Jacket 2.0 Alert Red - Booley Galway" at bounding box center [377, 388] width 37 height 37
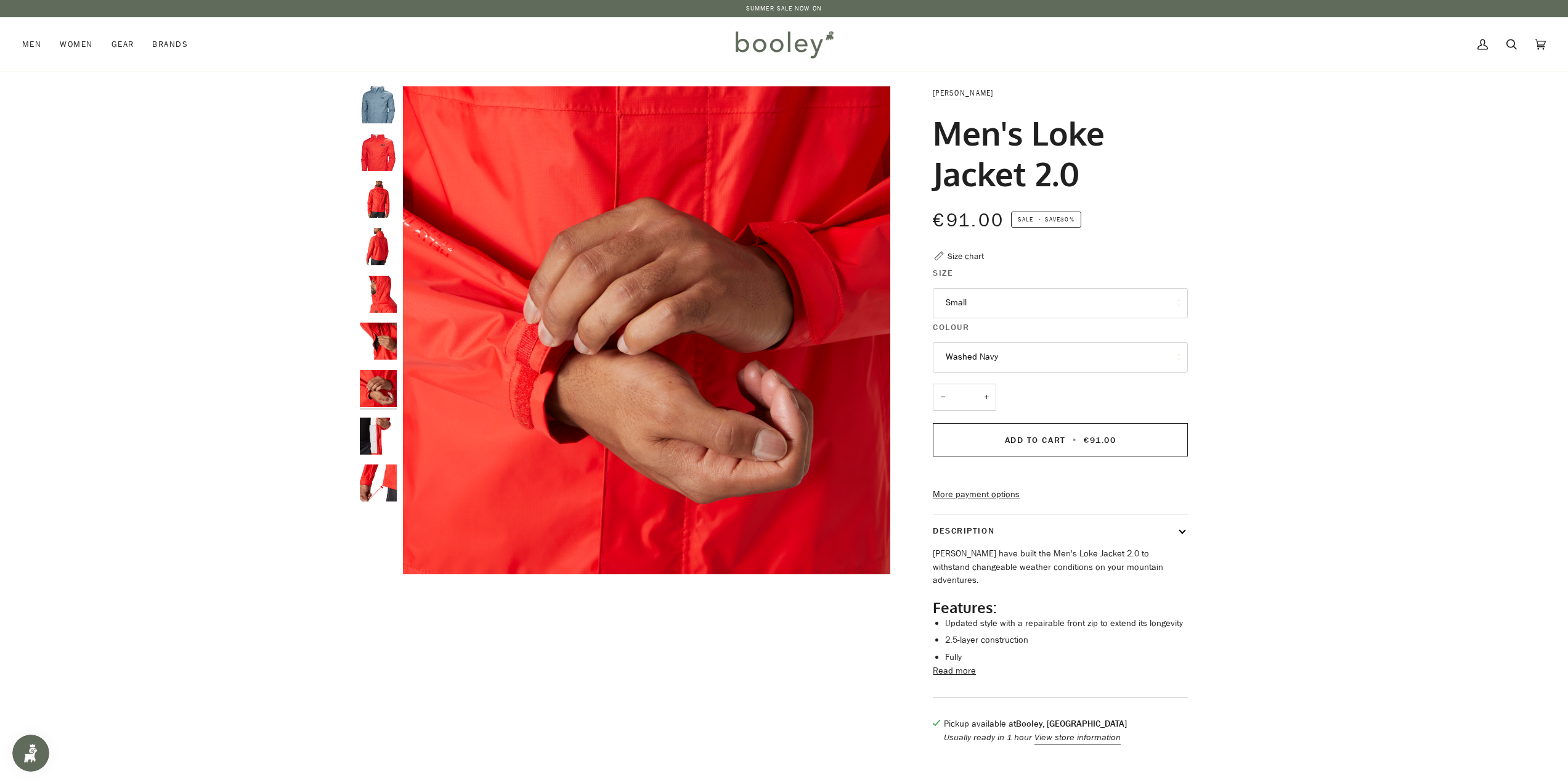
click at [394, 437] on img "Helly Hansen Men's Loke Jacket 2.0 Alert Red - Booley Galway" at bounding box center [377, 435] width 37 height 37
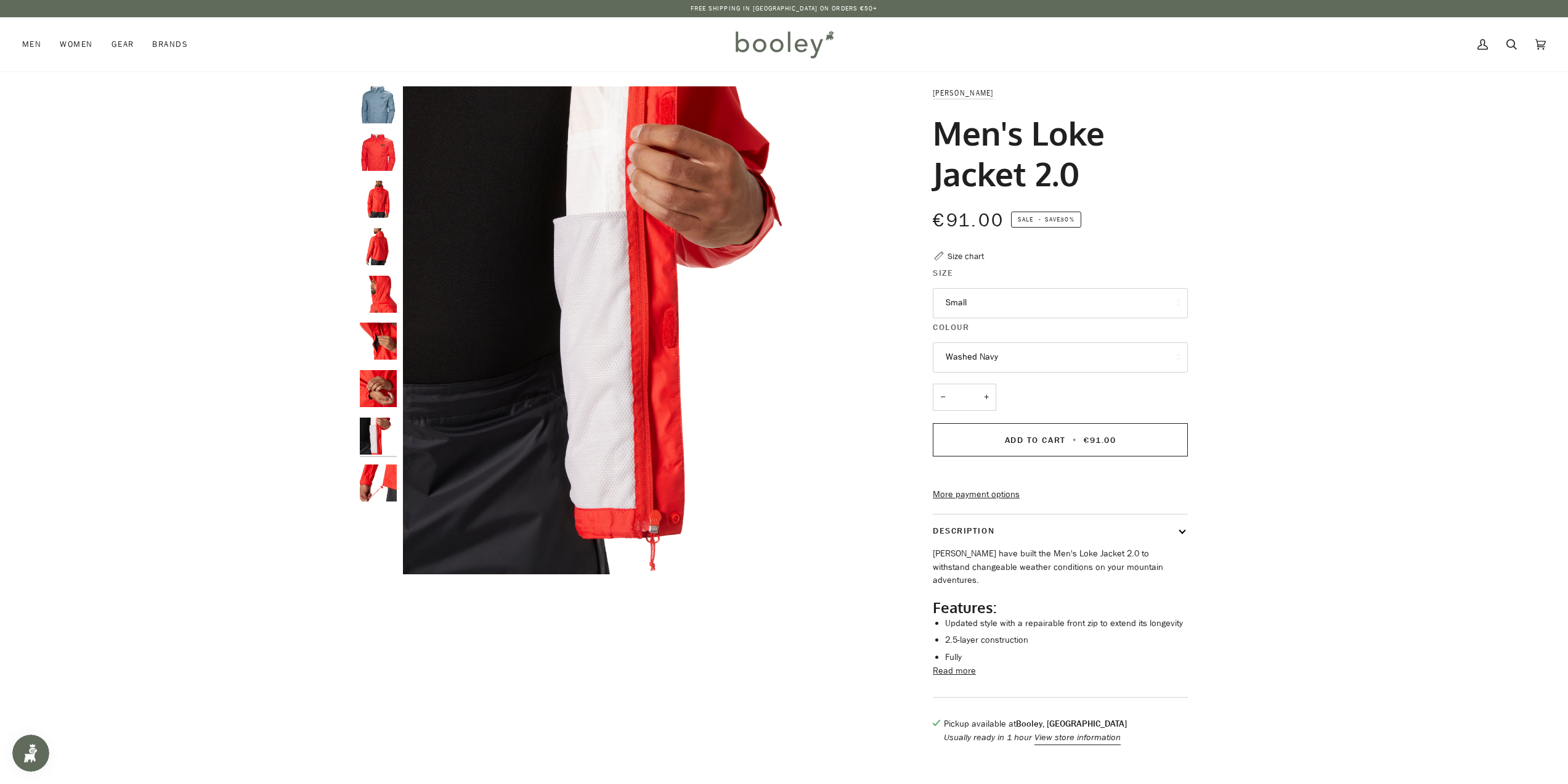
click at [373, 483] on img "Helly Hansen Men's Loke Jacket 2.0 Alert Red - Booley Galway" at bounding box center [377, 482] width 37 height 37
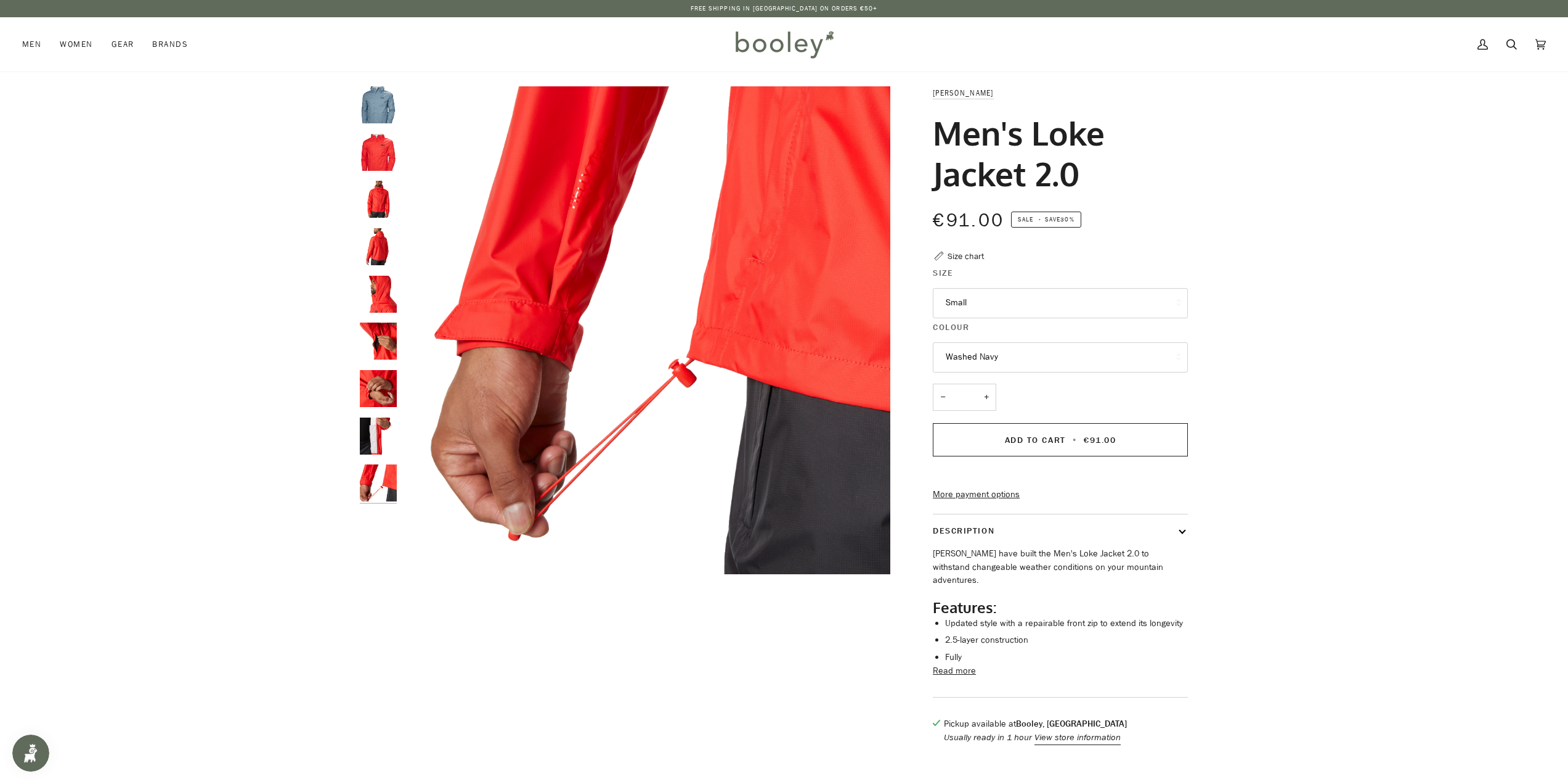
click at [1066, 295] on button "Small" at bounding box center [1060, 303] width 255 height 30
click at [1066, 296] on button "Small" at bounding box center [1060, 303] width 255 height 30
click at [1034, 361] on button "Washed Navy" at bounding box center [1060, 357] width 255 height 30
click at [992, 417] on link "Alert Red" at bounding box center [1060, 417] width 254 height 31
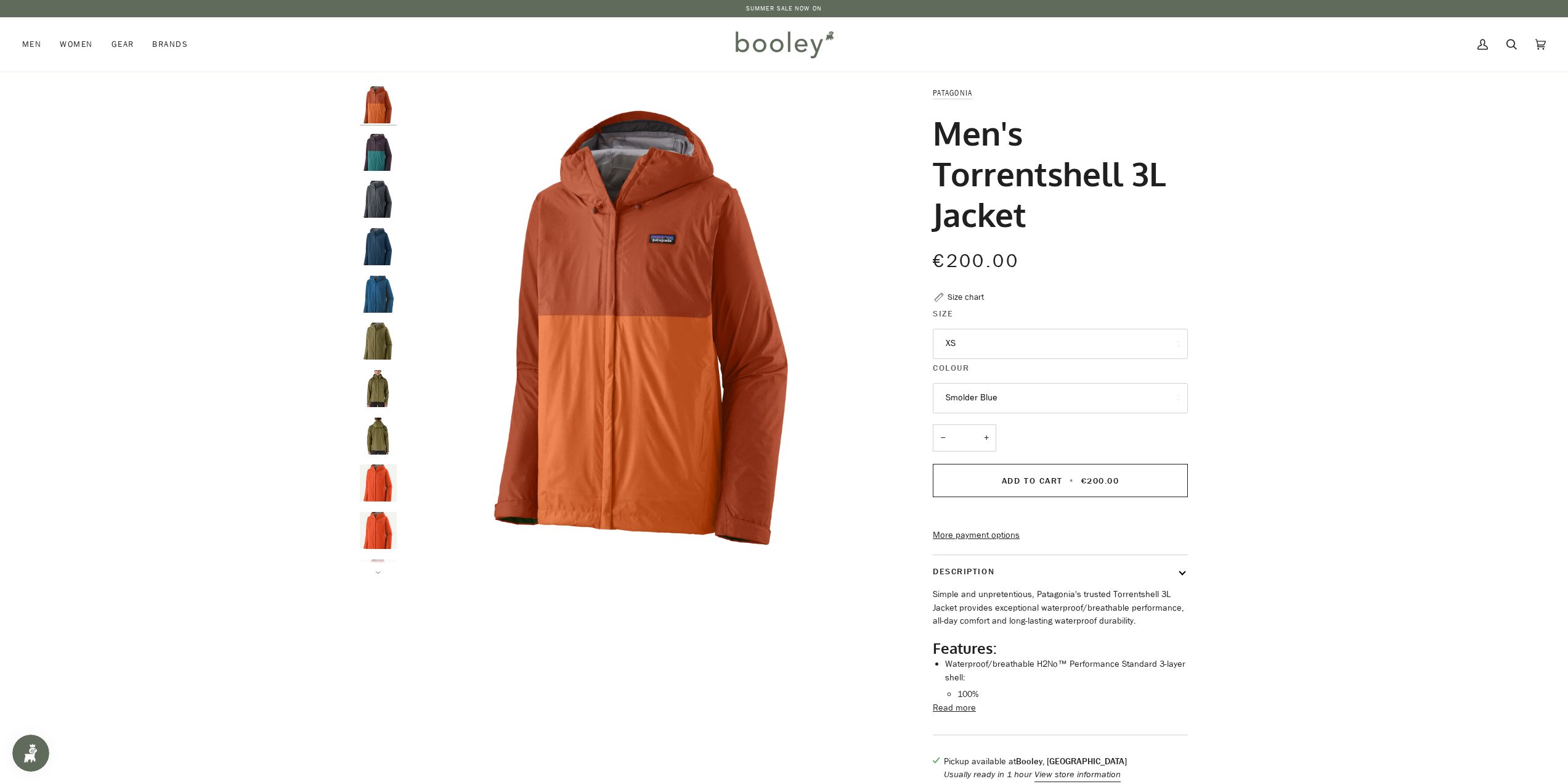
click at [390, 151] on img "Patagonia Men's Torrentshell 3L Jacket Obsidian Plum - Booley Galway" at bounding box center [377, 151] width 37 height 37
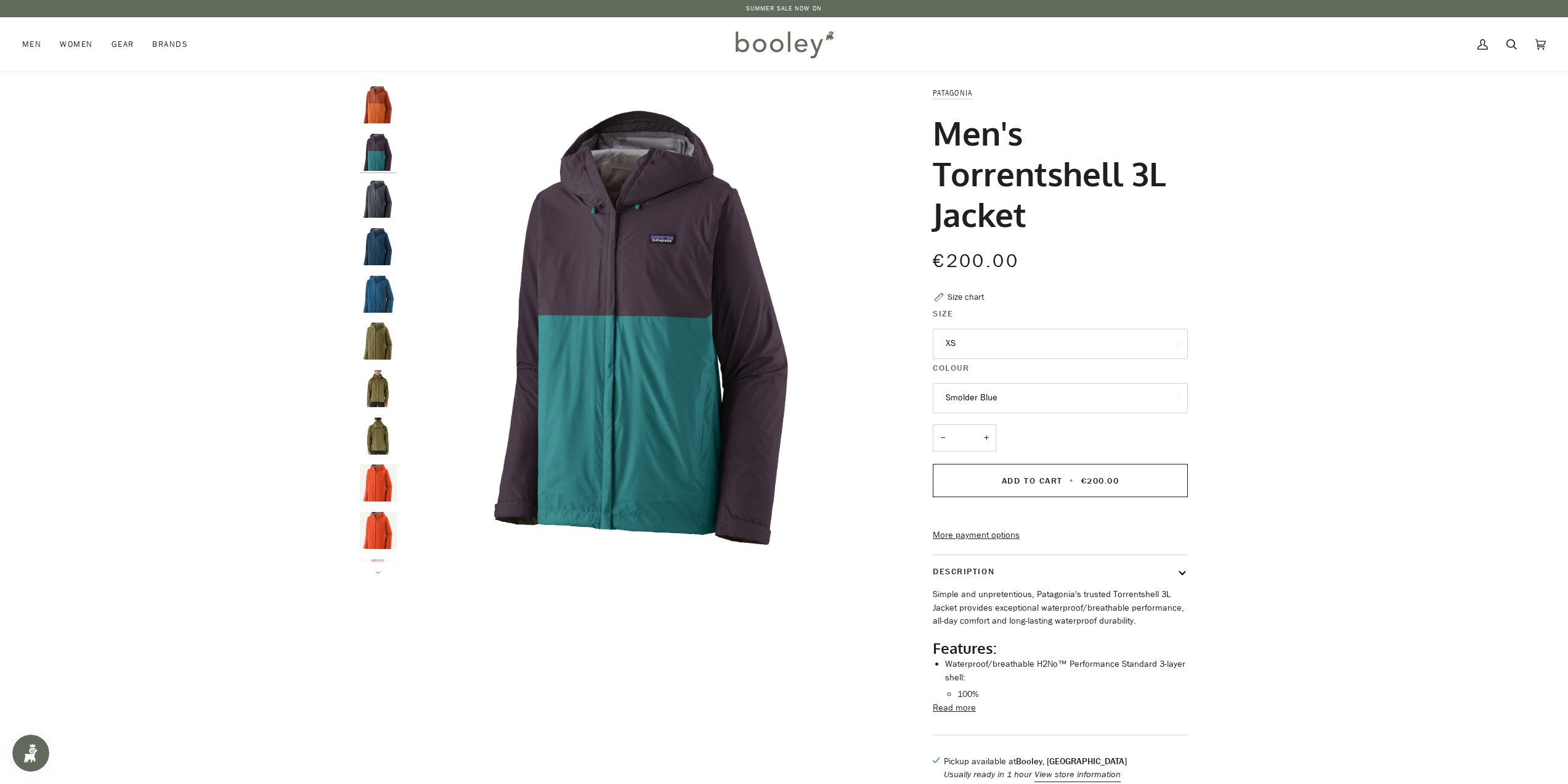
click at [387, 198] on img "Patagonia Men's Torrentshell 3L Jacket Smolder Blue - Booley Galway" at bounding box center [377, 198] width 37 height 37
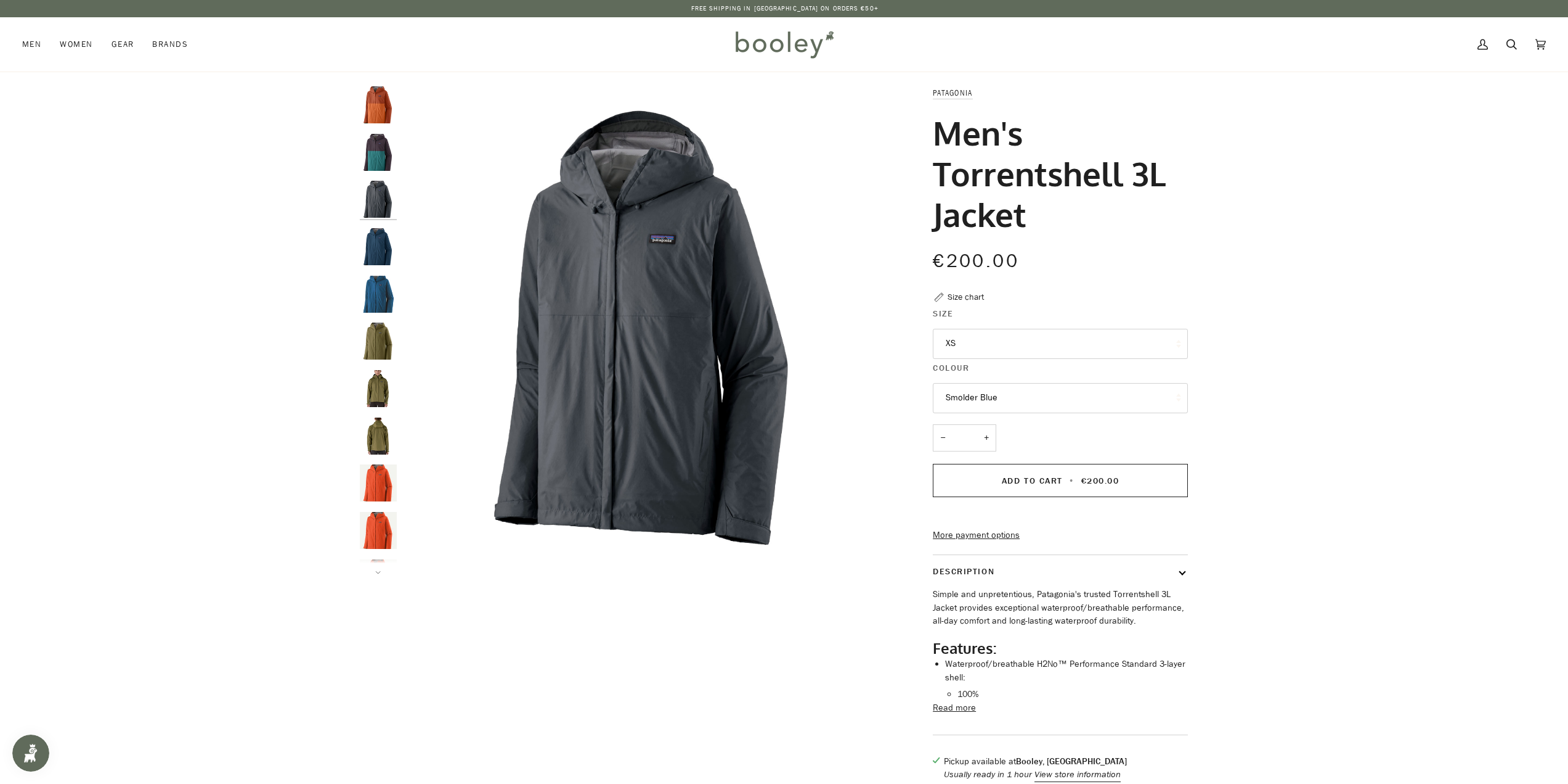
click at [382, 241] on img "Patagonia Men's Torrentshell 3L Jacket Lagom Blue - Booley Galway" at bounding box center [377, 246] width 37 height 37
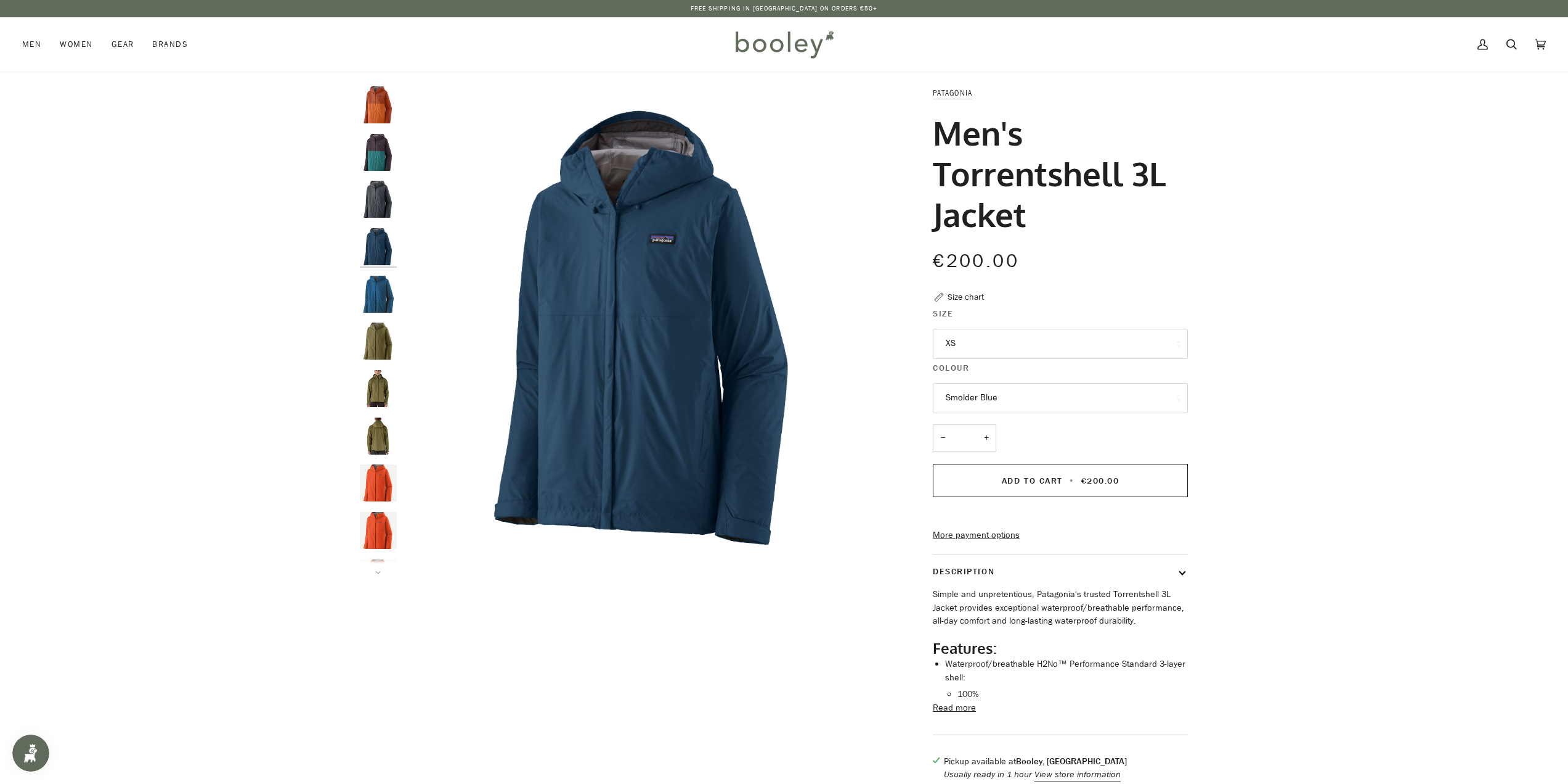
click at [376, 296] on img "Men's Torrentshell 3L Jacket" at bounding box center [377, 294] width 37 height 37
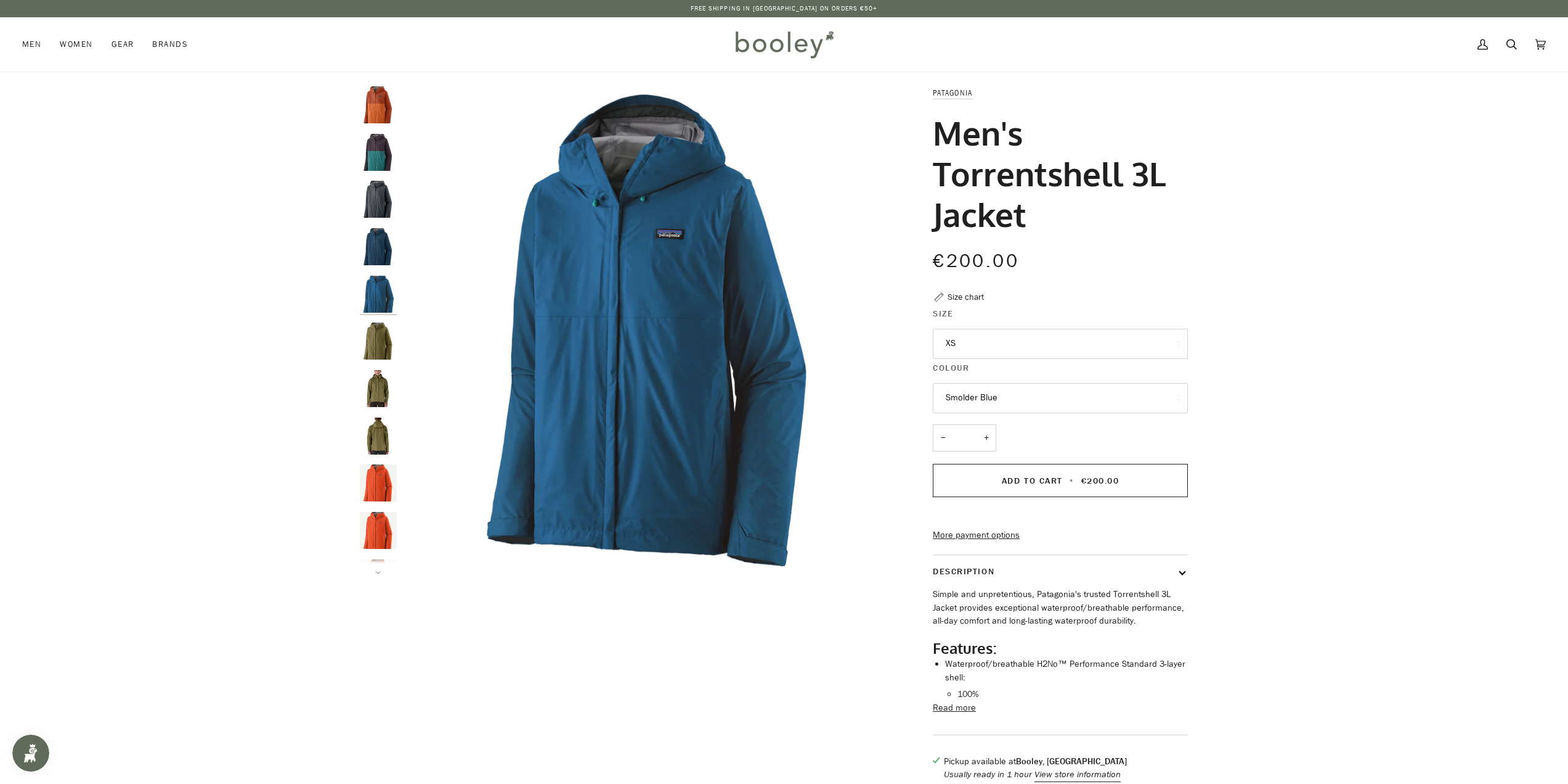
click at [382, 336] on img "Patagonia Men's Torrentshell 3L Jacket Endless Green - Booley Galway" at bounding box center [377, 341] width 37 height 37
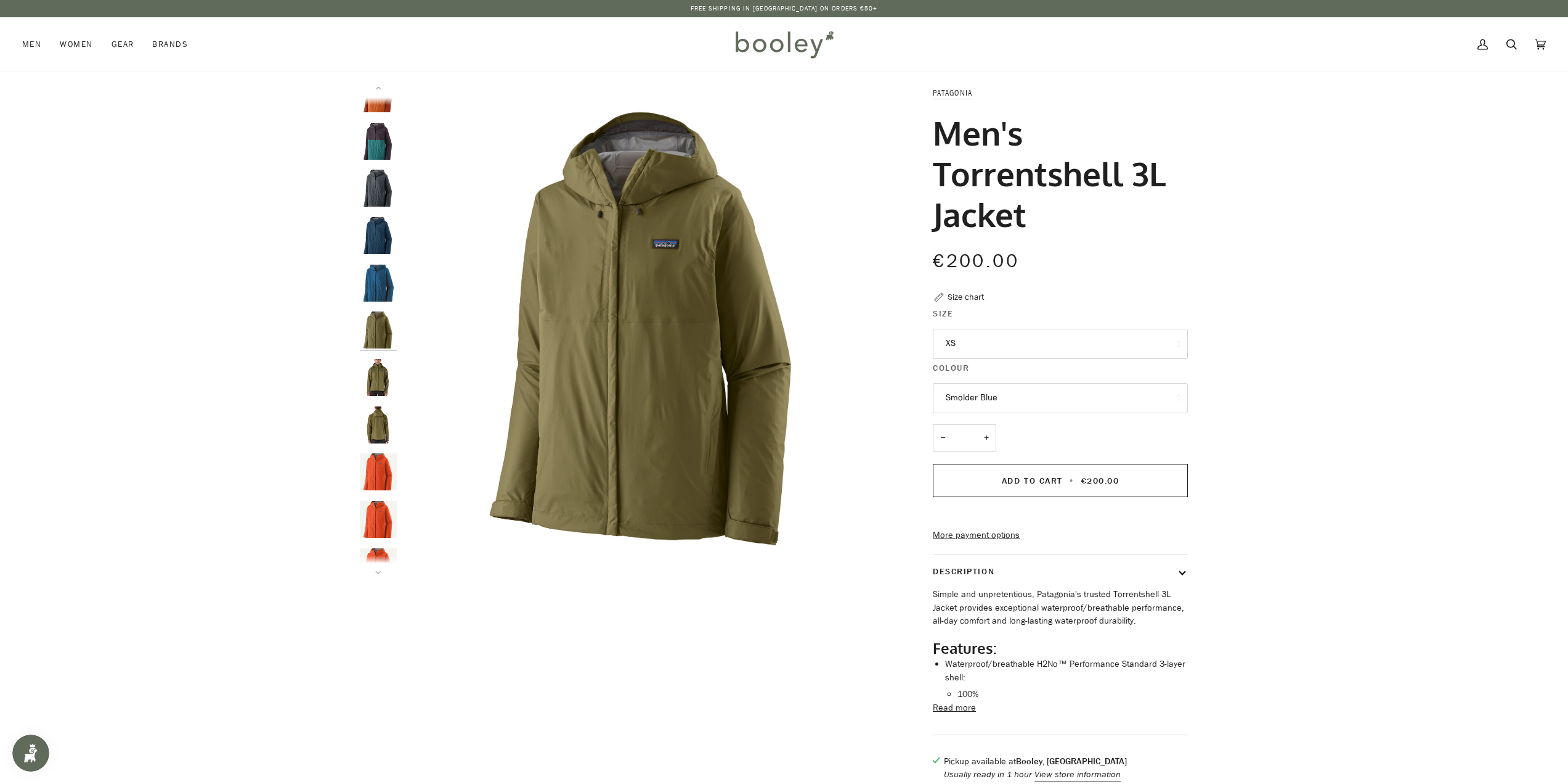
click at [379, 367] on img "Patagonia Men's Torrentshell 3L Jacket Endless Green - Booley Galway" at bounding box center [377, 377] width 37 height 37
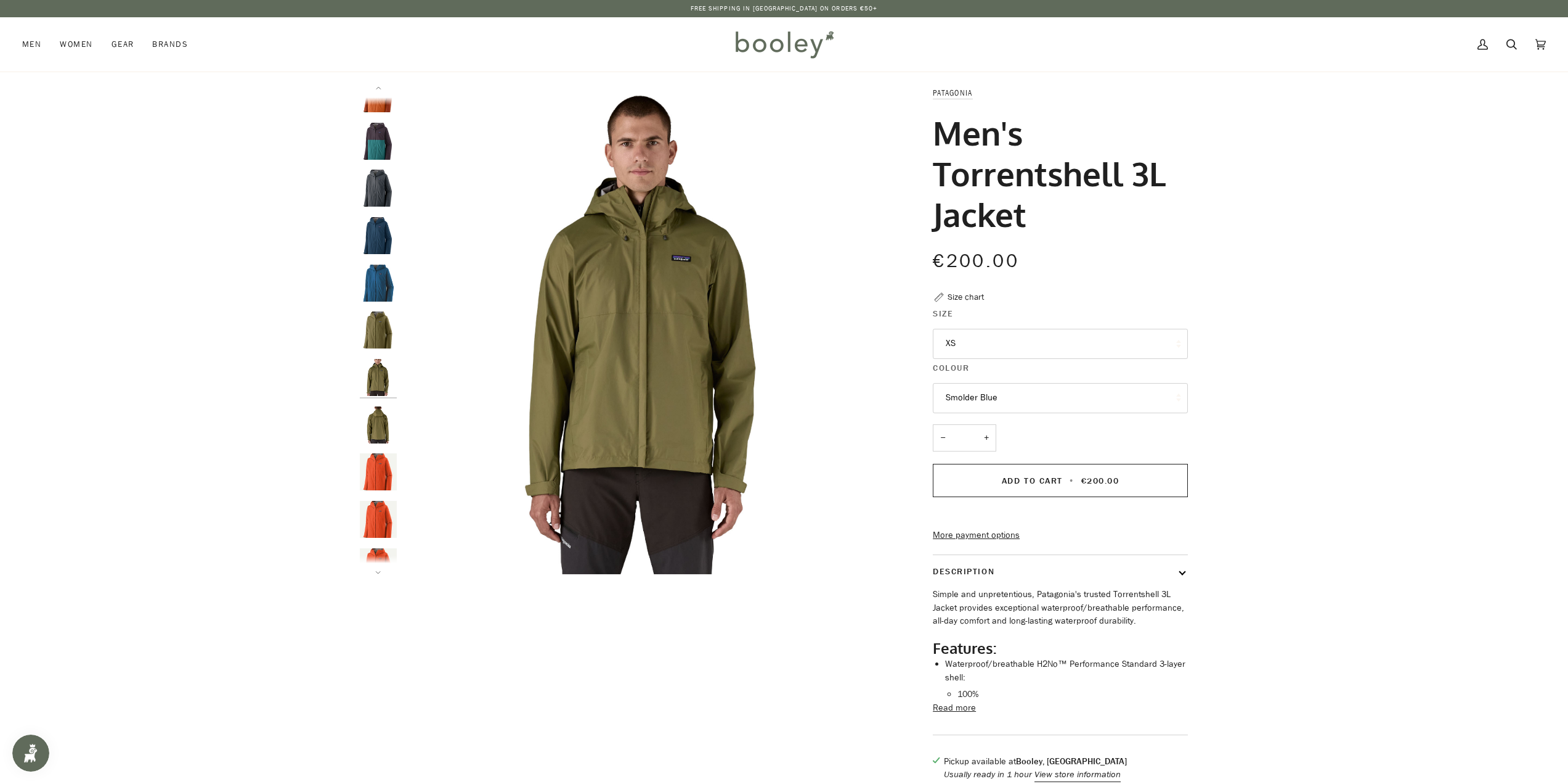
scroll to position [59, 0]
click at [369, 378] on img "Patagonia Men's Torrentshell 3L Jacket Endless Green - Booley Galway" at bounding box center [377, 377] width 37 height 37
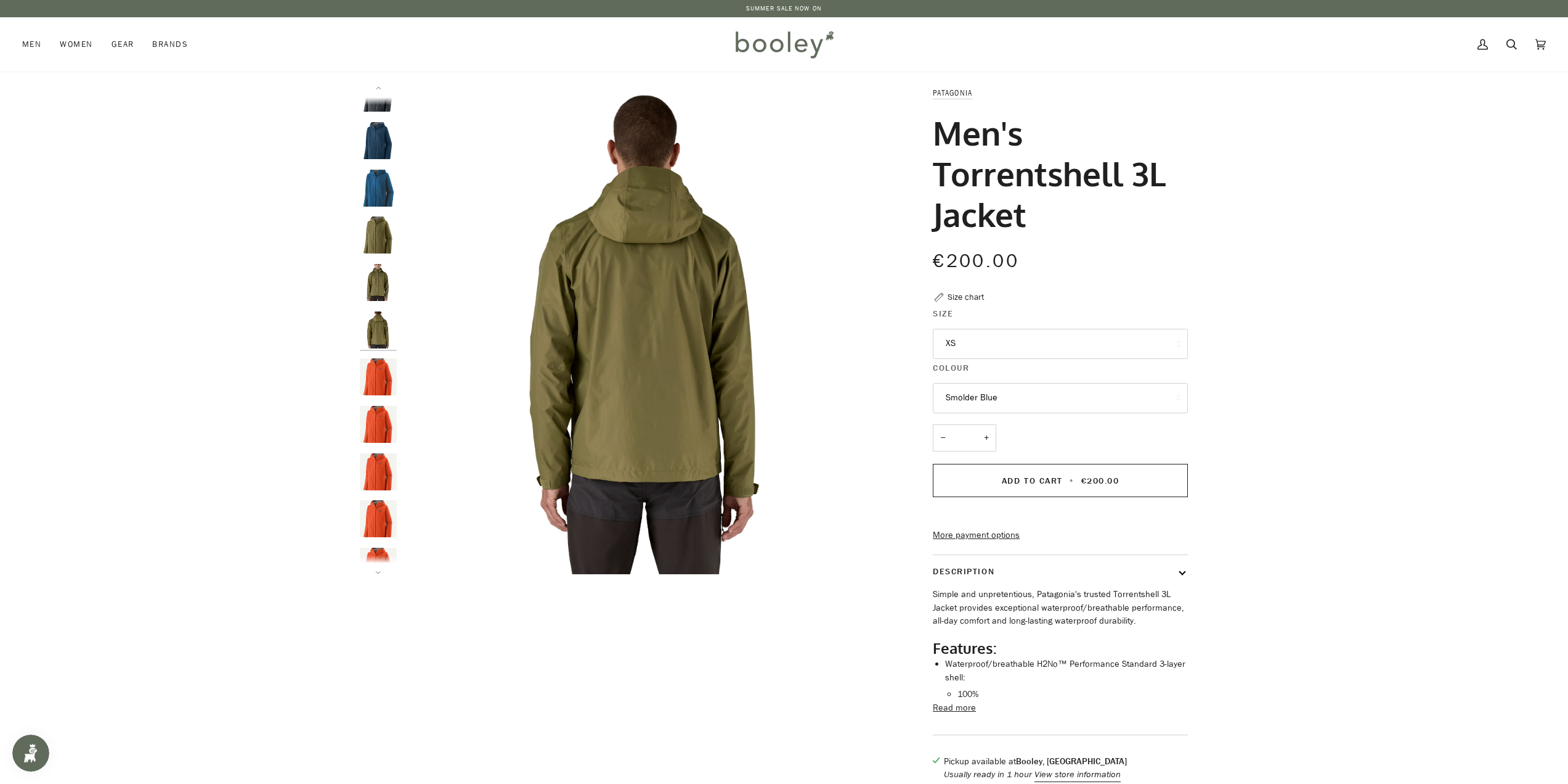
click at [379, 412] on img "Men's Torrentshell 3L Jacket" at bounding box center [377, 423] width 37 height 37
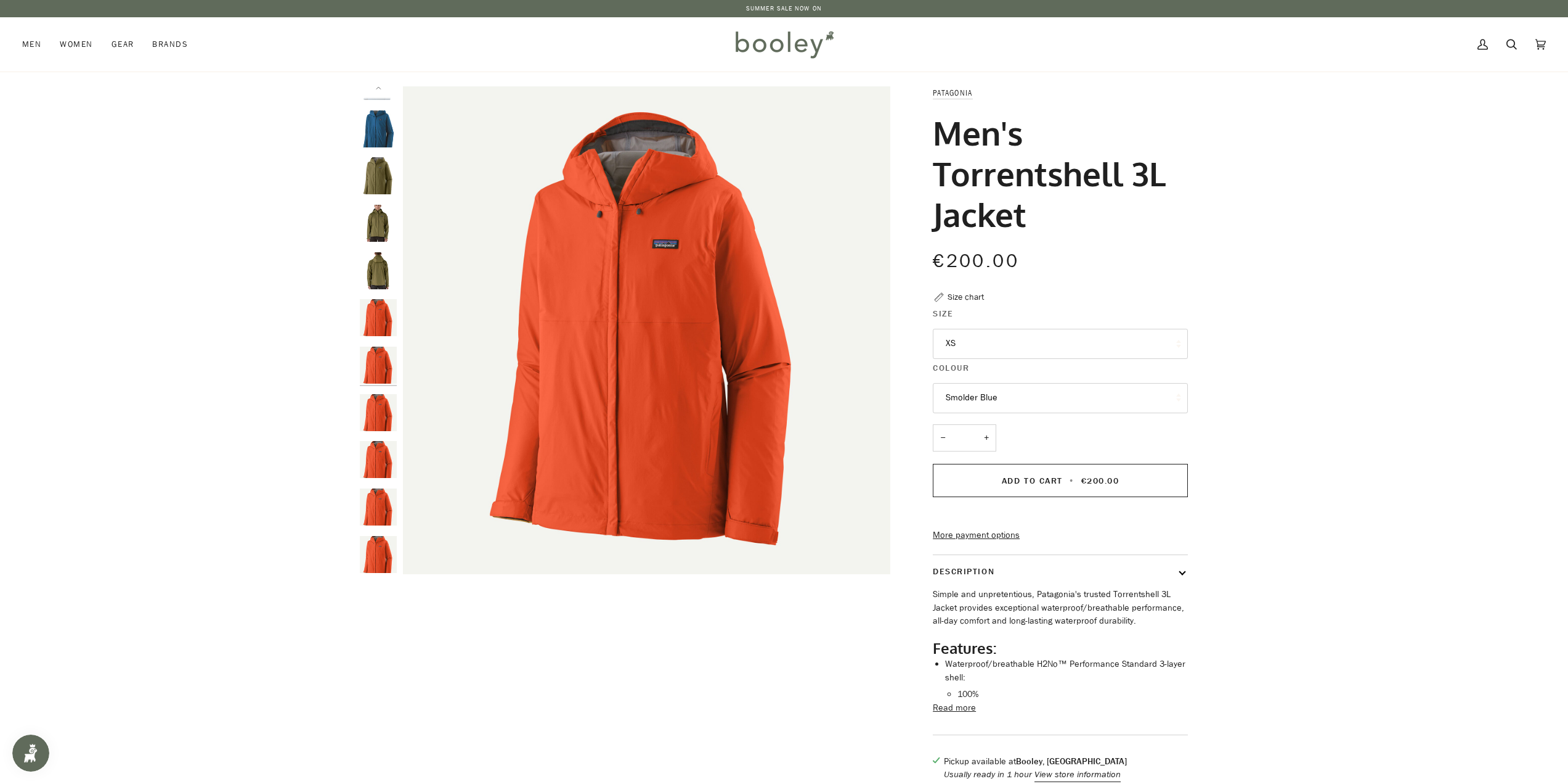
scroll to position [174, 0]
click at [382, 432] on img "Men's Torrentshell 3L Jacket" at bounding box center [377, 450] width 37 height 37
click at [1097, 406] on button "Smolder Blue" at bounding box center [1060, 397] width 255 height 30
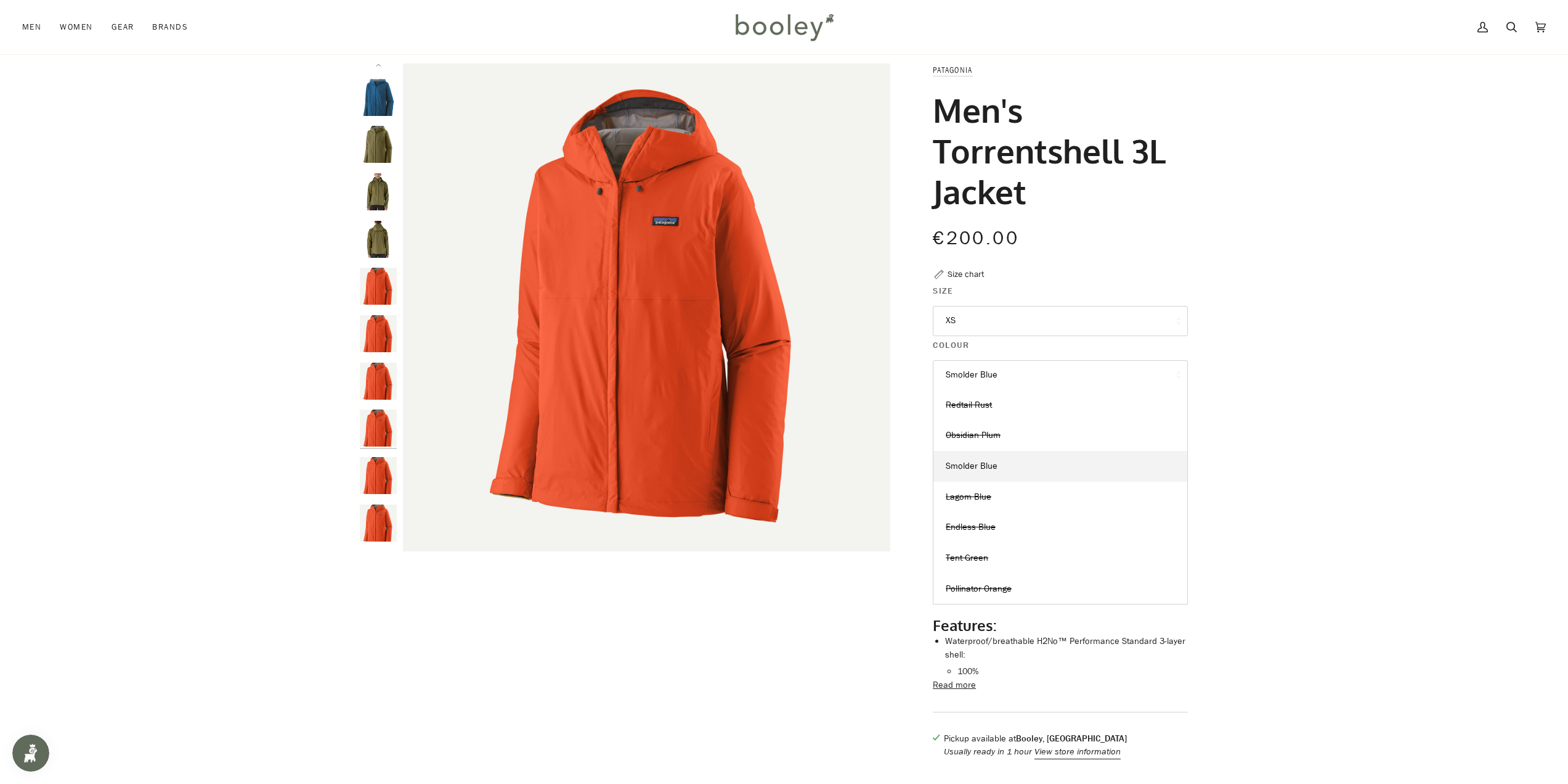
scroll to position [0, 0]
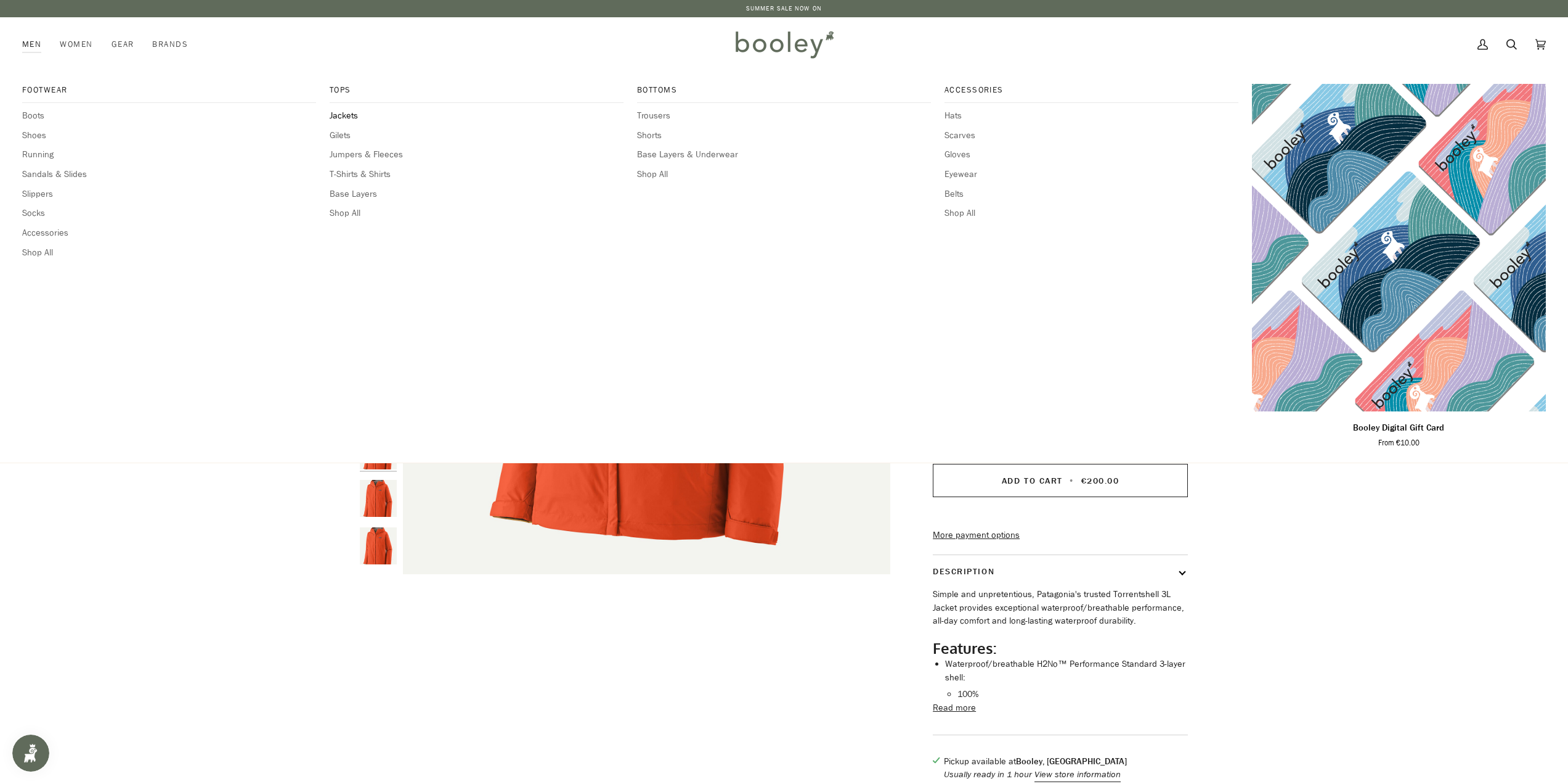
click at [346, 115] on span "Jackets" at bounding box center [476, 117] width 294 height 14
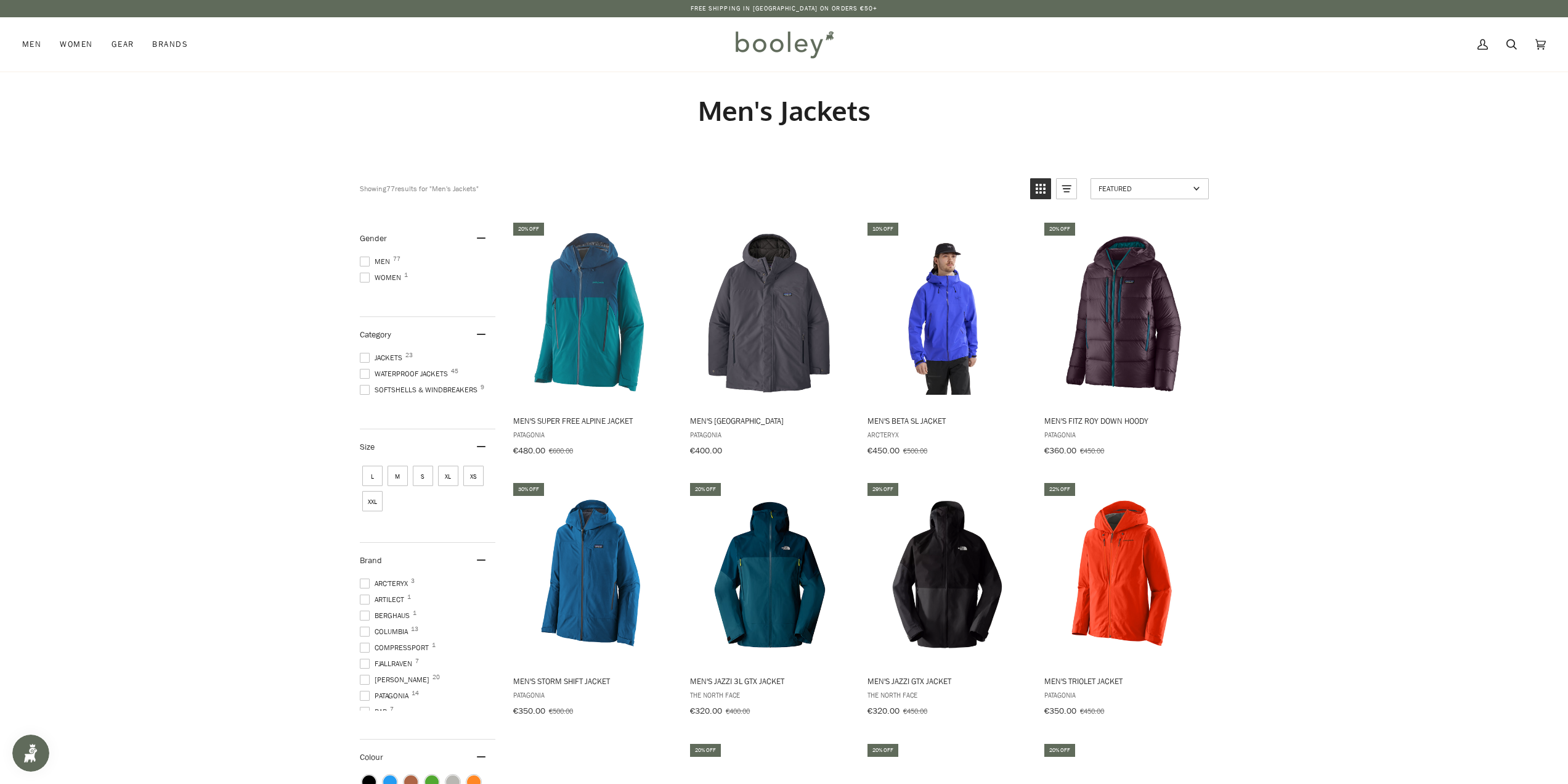
click at [364, 372] on span at bounding box center [364, 374] width 10 height 10
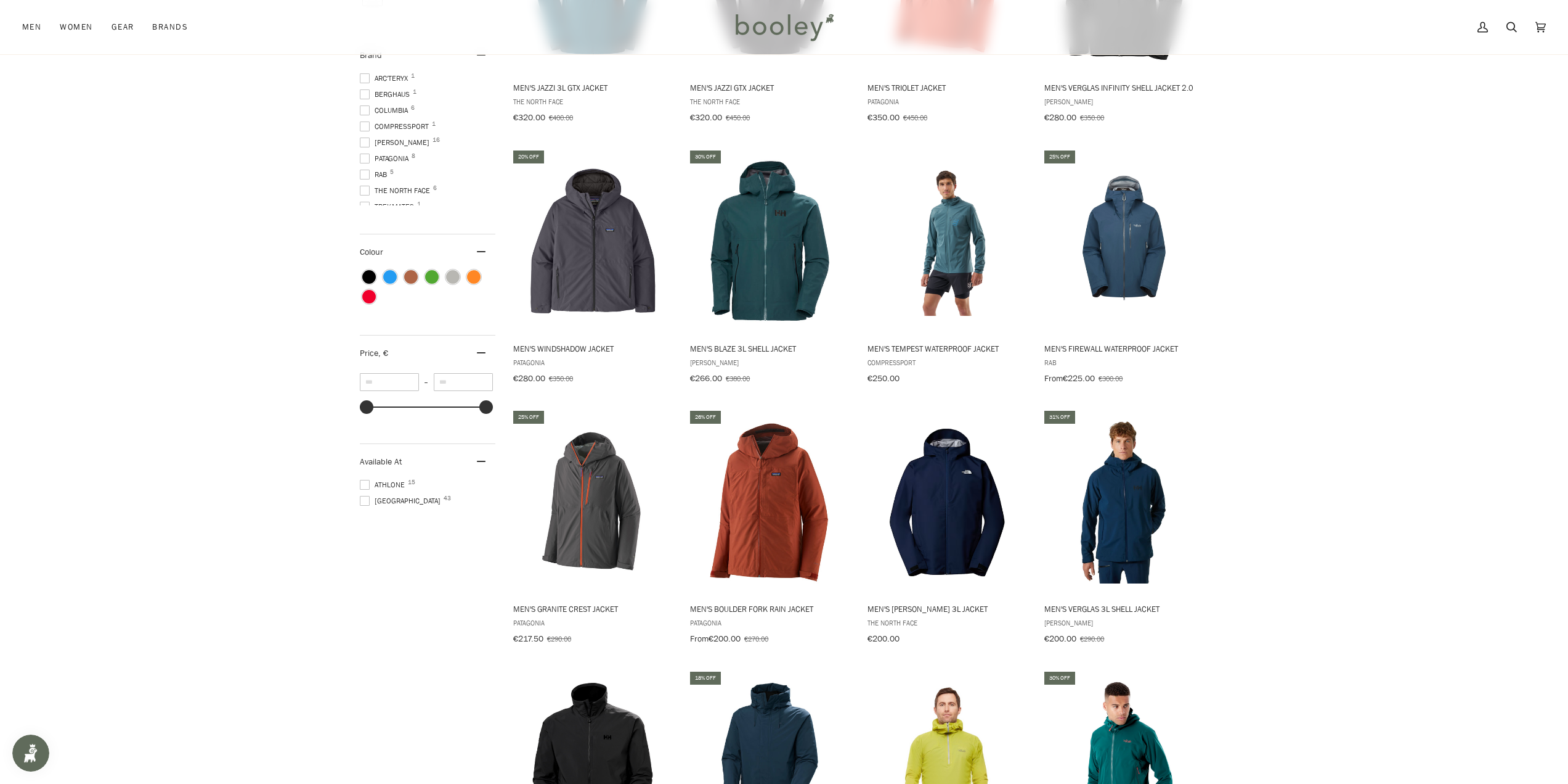
scroll to position [678, 0]
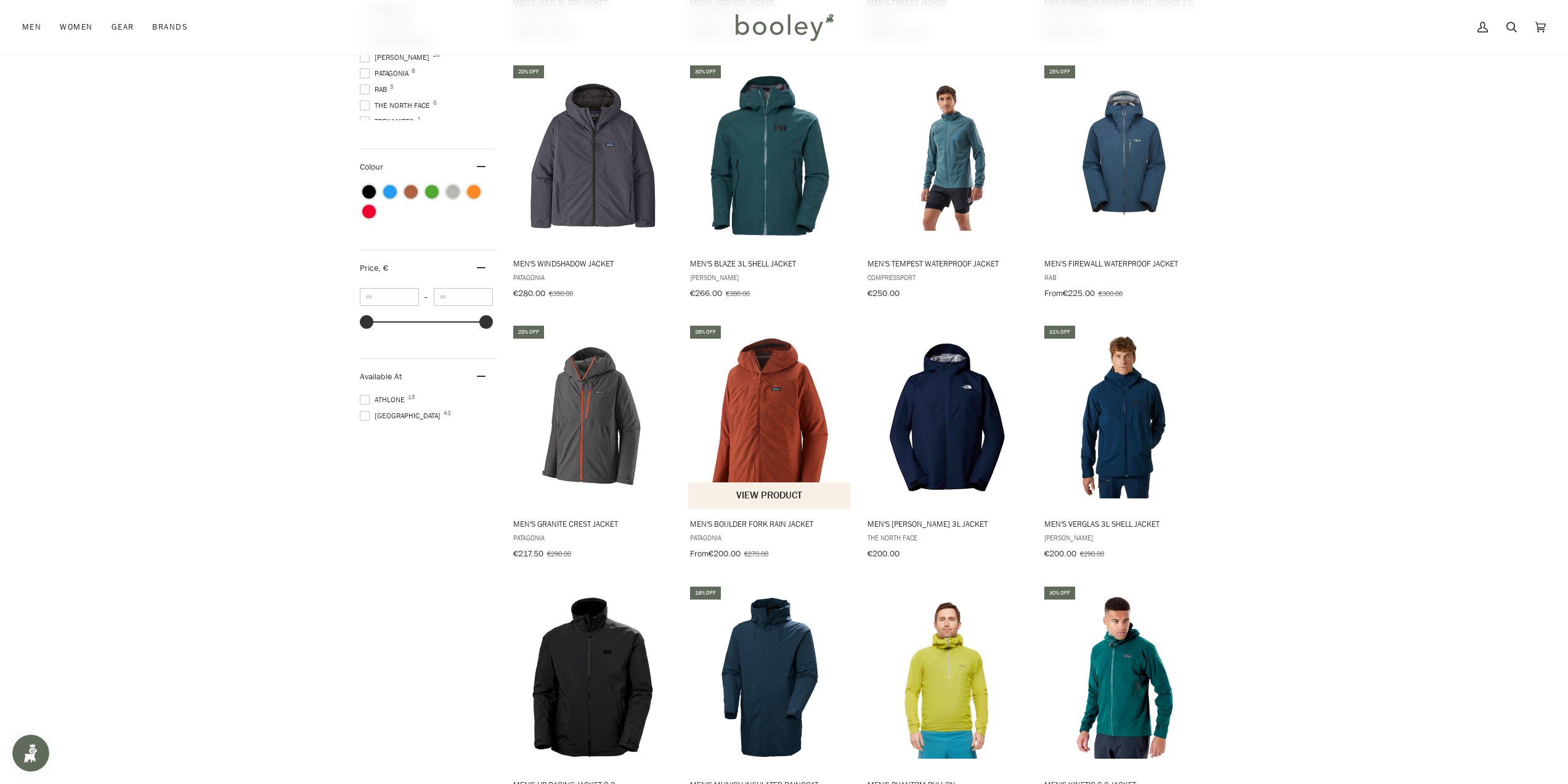
click at [749, 411] on img "Men's Boulder Fork Rain Jacket" at bounding box center [770, 416] width 163 height 163
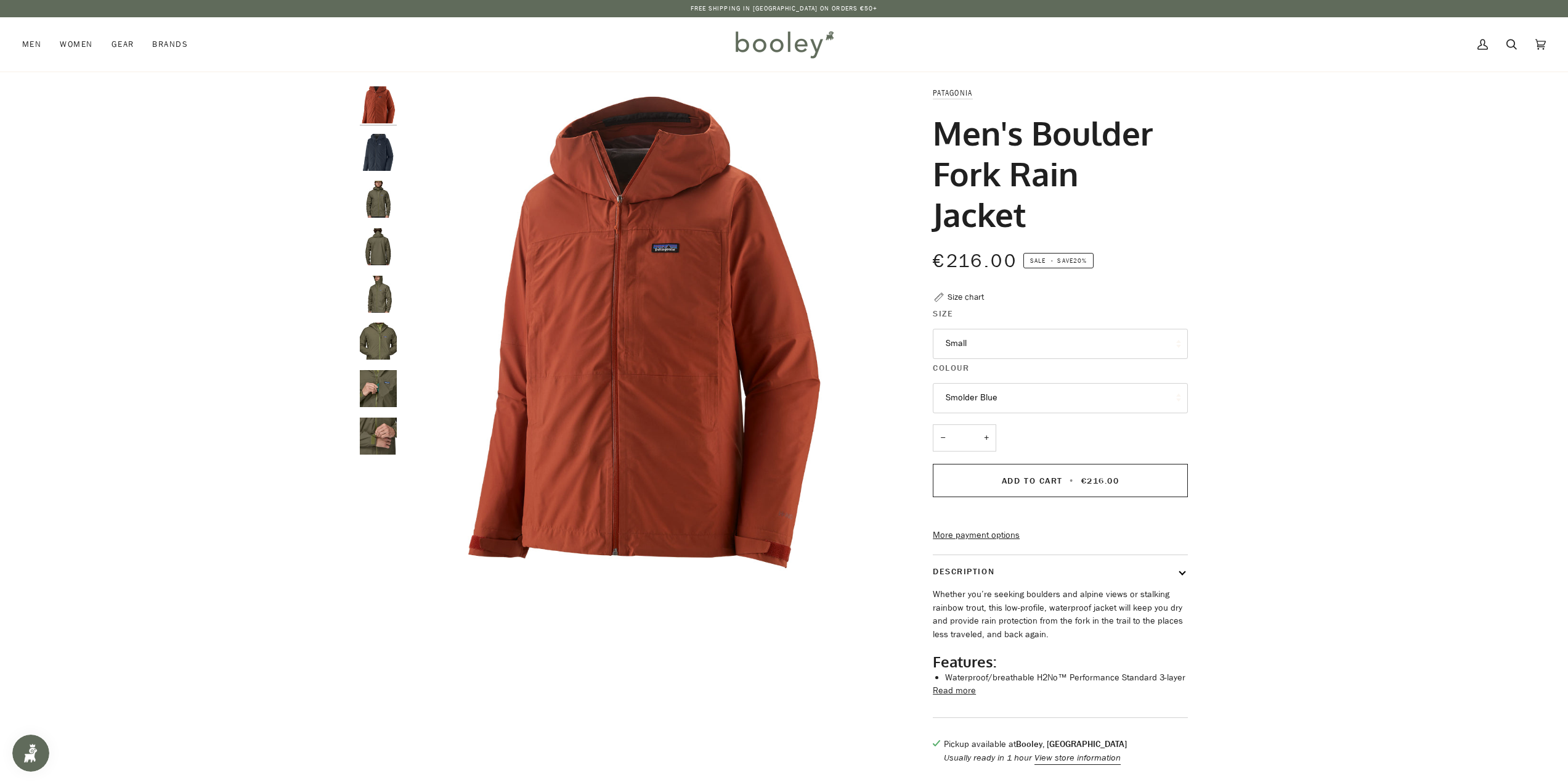
click at [376, 159] on img "Men's Boulder Fork Rain Jacket" at bounding box center [377, 151] width 37 height 37
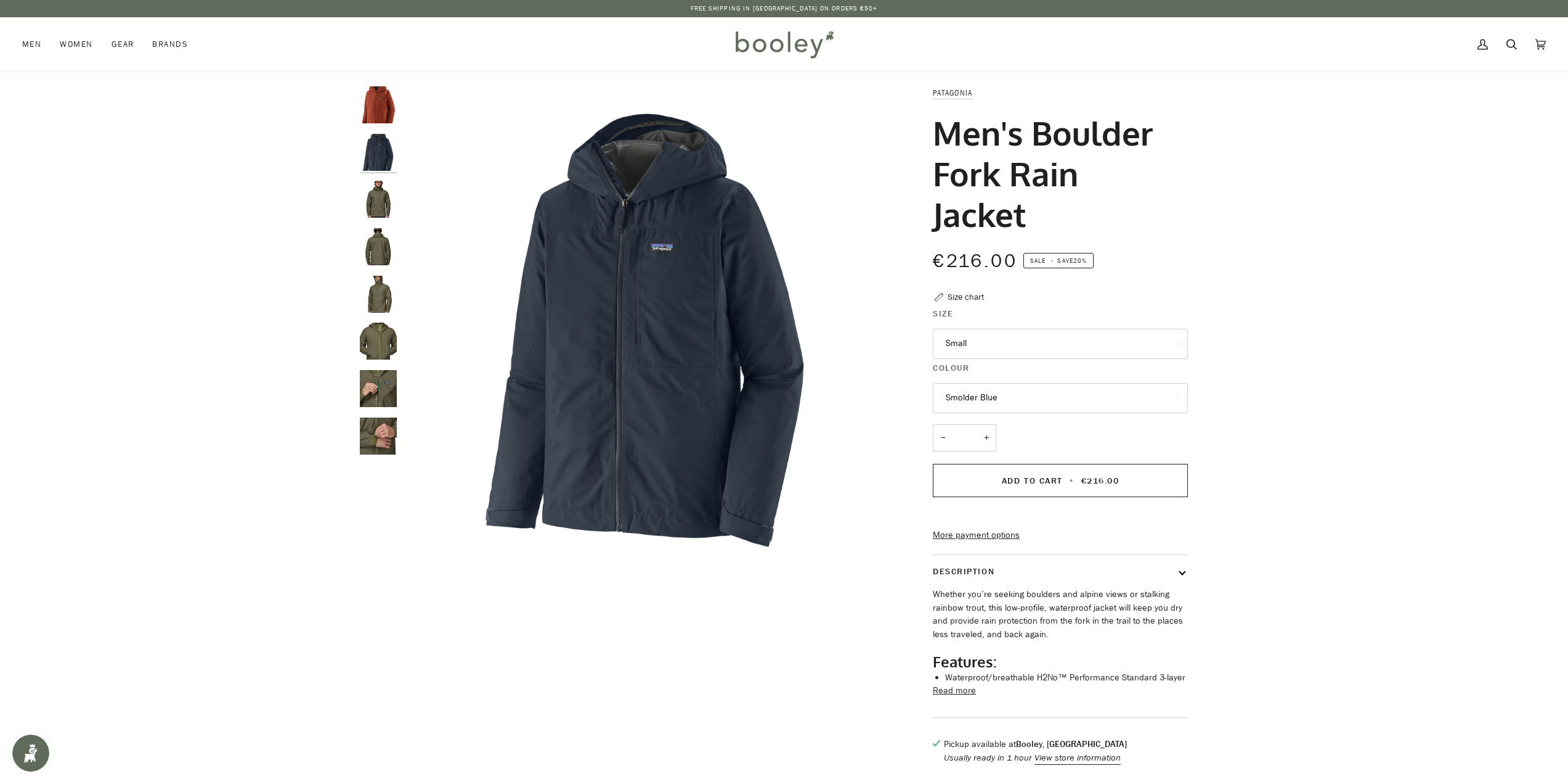
click at [374, 188] on img "Patagonia Men's Boulder Fork Rain Jacket - Booley Galway" at bounding box center [377, 198] width 37 height 37
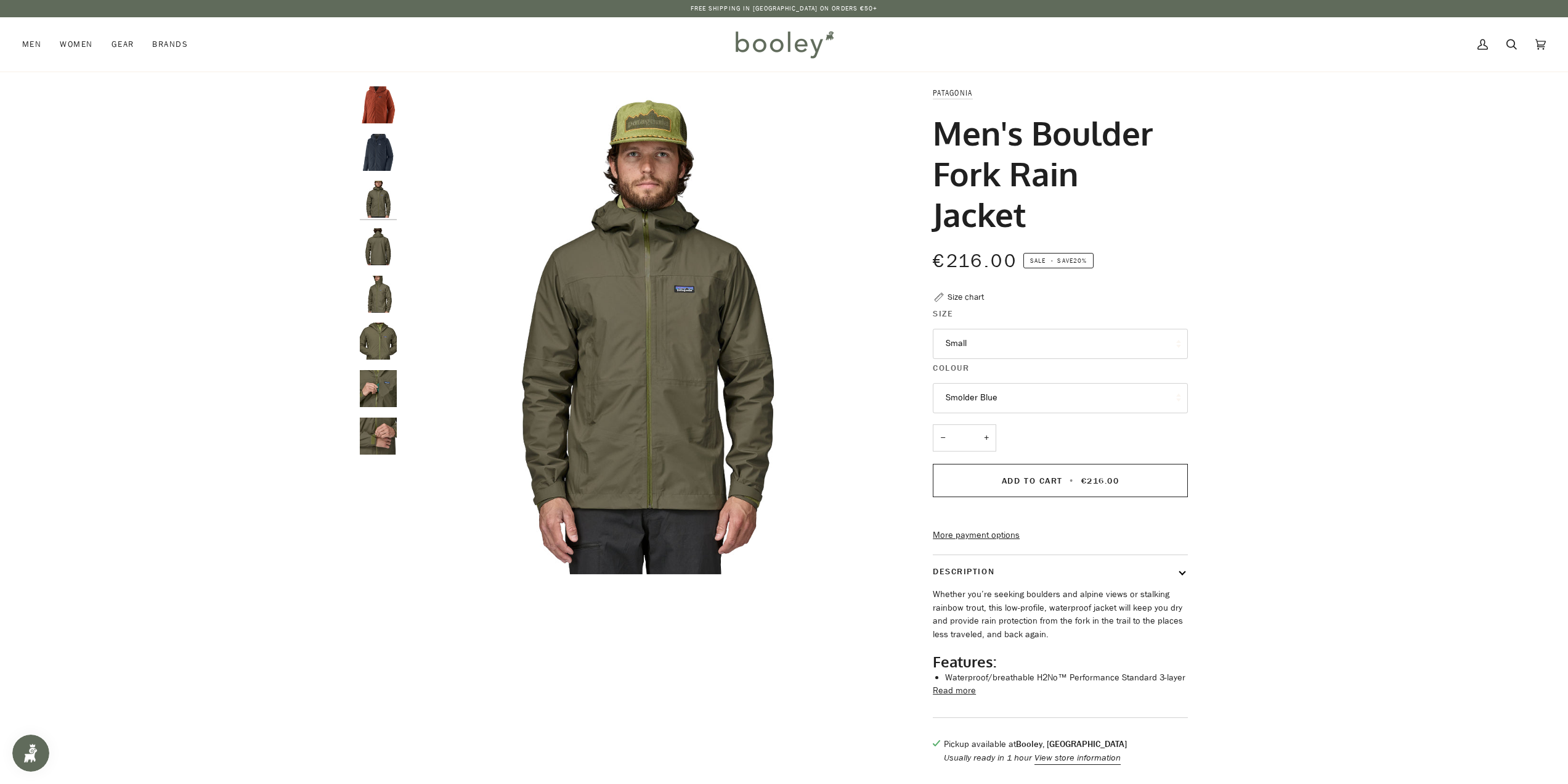
click at [378, 239] on img "Patagonia Men's Boulder Fork Rain Jacket - Booley Galway" at bounding box center [377, 246] width 37 height 37
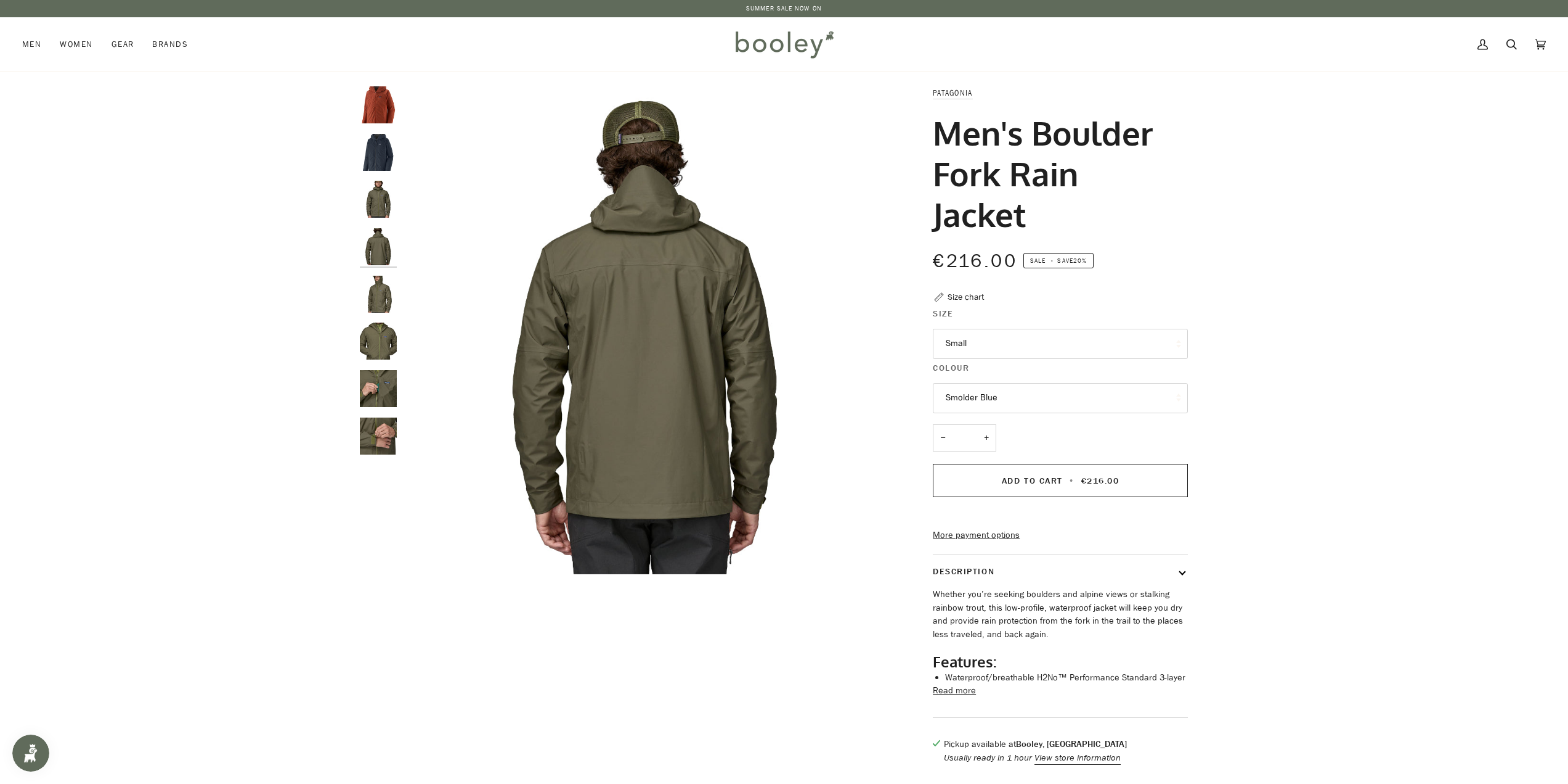
click at [1041, 396] on button "Smolder Blue" at bounding box center [1060, 397] width 255 height 30
